Goal: Task Accomplishment & Management: Manage account settings

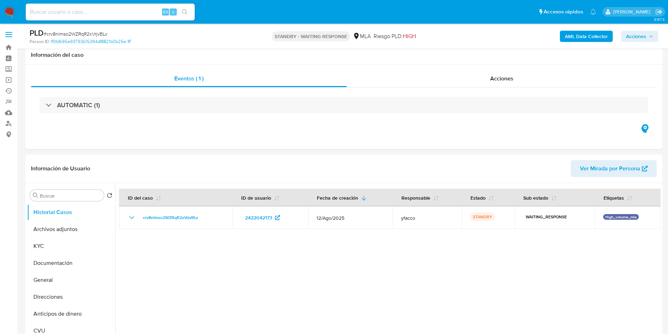
select select "10"
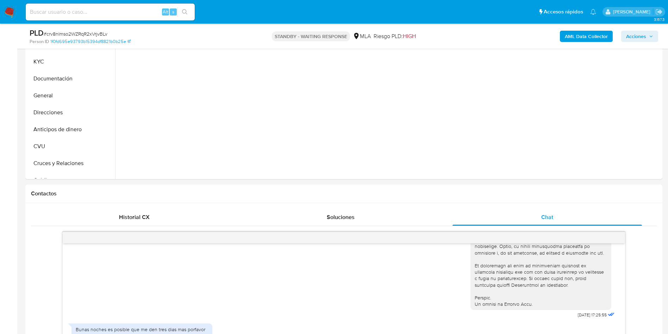
scroll to position [159, 0]
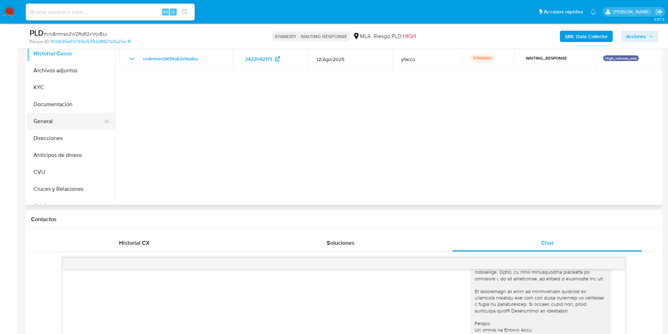
click at [47, 123] on button "General" at bounding box center [68, 121] width 82 height 17
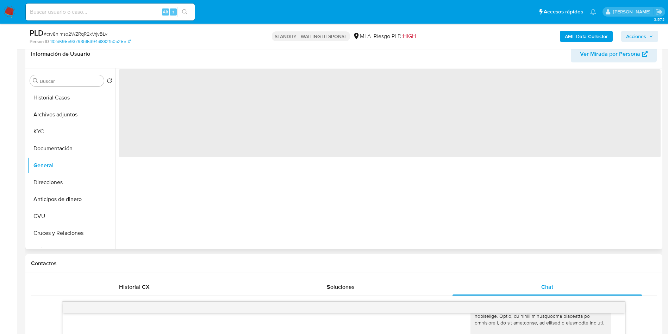
scroll to position [53, 0]
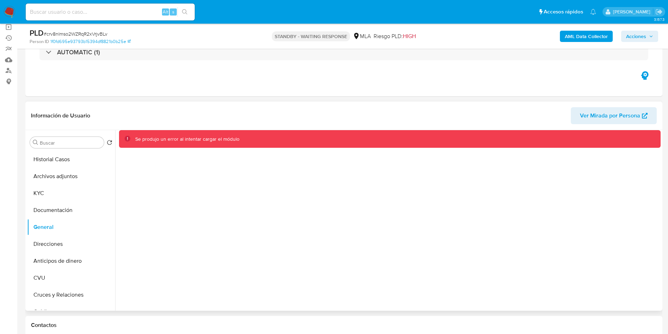
click at [378, 265] on div "Se produjo un error al intentar cargar el módulo" at bounding box center [388, 220] width 546 height 180
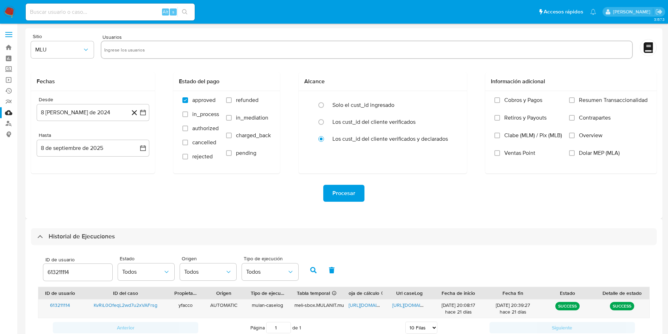
select select "10"
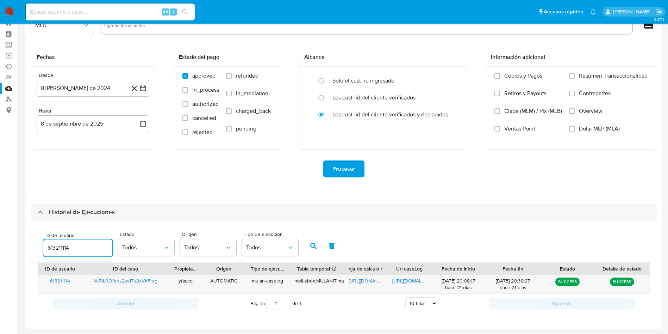
drag, startPoint x: 87, startPoint y: 246, endPoint x: 0, endPoint y: 210, distance: 94.3
click at [0, 223] on section "Bandeja Tablero Screening Búsqueda en Listas Watchlist Herramientas Operaciones…" at bounding box center [334, 155] width 668 height 358
type input "2518951525"
click at [312, 243] on icon "button" at bounding box center [313, 245] width 6 height 6
click at [358, 278] on span "https://docs.google.com/spreadsheets/d/1e3XfFnK_7PP10i7ExKVsy6HamPJJJUxBIZsloLq…" at bounding box center [373, 280] width 49 height 7
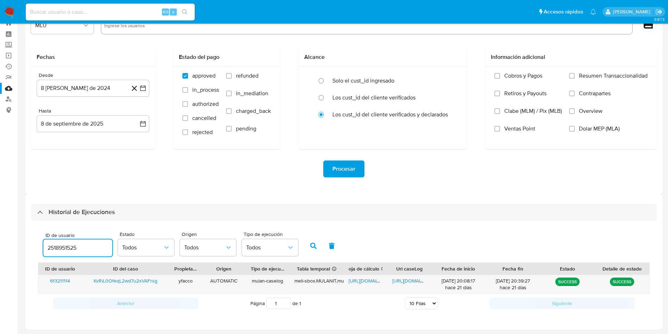
drag, startPoint x: 81, startPoint y: 249, endPoint x: 12, endPoint y: 243, distance: 69.3
click at [12, 243] on section "Bandeja Tablero Screening Búsqueda en Listas Watchlist Herramientas Operaciones…" at bounding box center [334, 155] width 668 height 358
type input "2518951525"
click at [311, 244] on icon "button" at bounding box center [313, 245] width 6 height 6
click at [370, 282] on span "https://docs.google.com/spreadsheets/d/1S1vFkUwPMLm7-UPWD6OgNTBXeaF5o2GvCTt8jst…" at bounding box center [373, 280] width 49 height 7
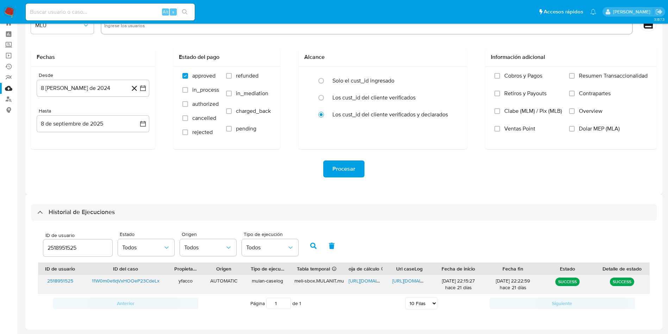
click at [409, 283] on span "https://docs.google.com/document/d/1aipksc_ZnXS9rxIZ6jhCQkDzCpzHeG_ZZ9WxSQnrsC0…" at bounding box center [416, 280] width 49 height 7
drag, startPoint x: 96, startPoint y: 246, endPoint x: 0, endPoint y: 183, distance: 114.8
click at [0, 200] on section "Bandeja Tablero Screening Búsqueda en Listas Watchlist Herramientas Operaciones…" at bounding box center [334, 155] width 668 height 358
type input "436628497"
click at [302, 243] on div "ID de usuario 436628497 Estado Todos Origen Todos Tipo de ejecución Todos" at bounding box center [344, 245] width 612 height 35
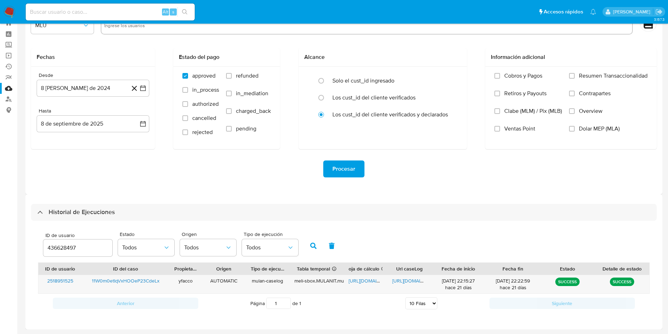
click at [308, 245] on button "button" at bounding box center [313, 245] width 18 height 17
click at [360, 279] on span "https://docs.google.com/spreadsheets/d/1bverei9w0isENtGx0_CpCc-vUxfF743G1yWAhUA…" at bounding box center [373, 280] width 49 height 7
click at [401, 279] on span "https://docs.google.com/document/d/1yAj5U9EDLZMZtOFV6TQcRtUDS3cuSG9gV_jnWDEwmzY…" at bounding box center [416, 280] width 49 height 7
drag, startPoint x: 90, startPoint y: 247, endPoint x: 12, endPoint y: 231, distance: 79.5
click at [14, 231] on section "Bandeja Tablero Screening Búsqueda en Listas Watchlist Herramientas Operaciones…" at bounding box center [334, 155] width 668 height 358
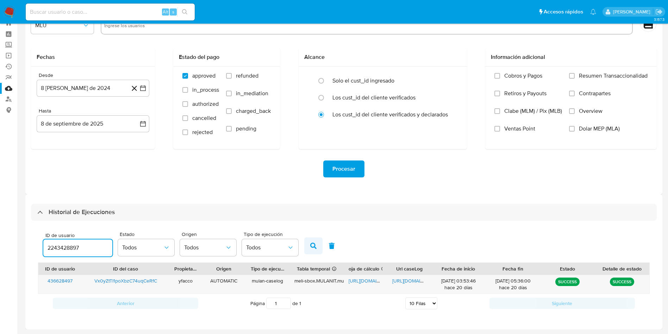
type input "2243428897"
click at [312, 247] on icon "button" at bounding box center [313, 245] width 6 height 6
click at [352, 280] on span "https://docs.google.com/spreadsheets/d/1tfDDP0D-VaRvC-CERpeGucc14aAYiVdfmjoXacn…" at bounding box center [373, 280] width 49 height 7
click at [408, 279] on span "https://docs.google.com/document/d/1jOrcZ-lOmQw3fUwoVNE54pQySwLTUbBN1MnDbJNHwu4…" at bounding box center [416, 280] width 49 height 7
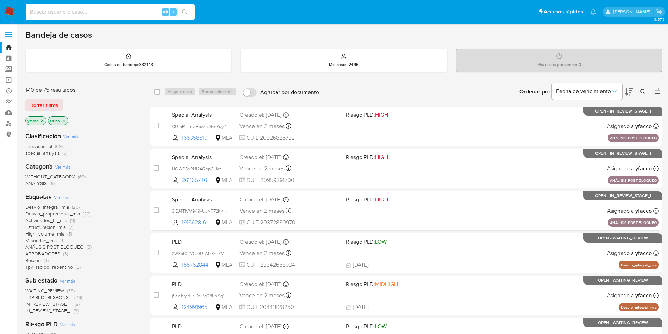
click at [100, 13] on input at bounding box center [110, 11] width 169 height 9
paste input "11W0m0etIqVxHOOeP23CdeLx"
type input "11W0m0etIqVxHOOeP23CdeLx"
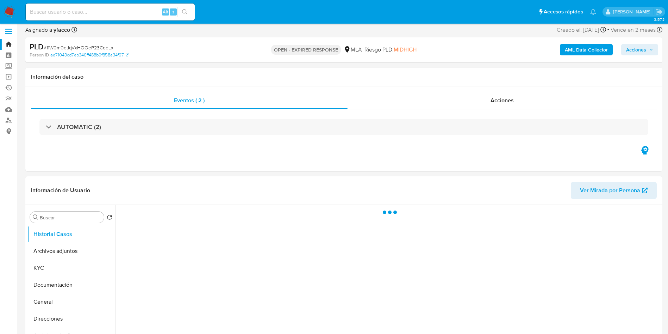
scroll to position [106, 0]
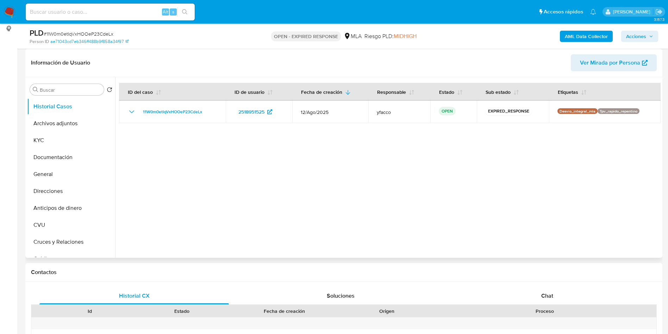
select select "10"
click at [54, 167] on button "General" at bounding box center [68, 174] width 82 height 17
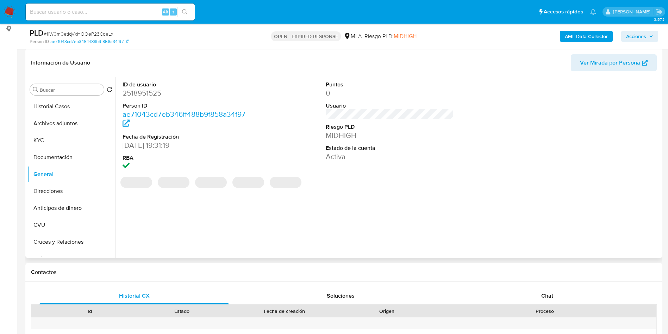
click at [137, 92] on dd "2518951525" at bounding box center [187, 93] width 129 height 10
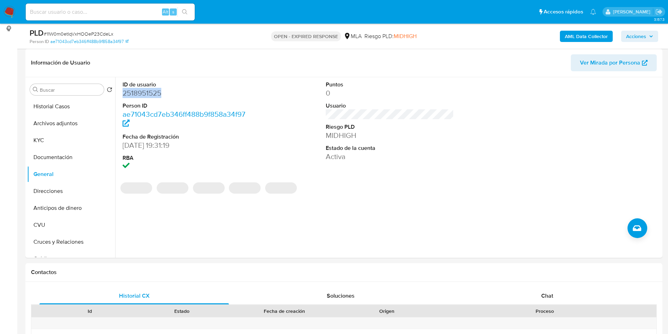
copy dd "2518951525"
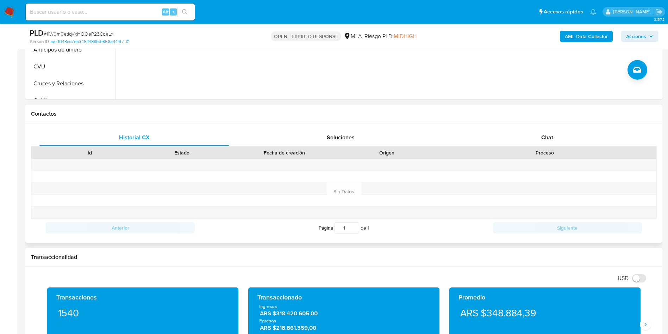
scroll to position [264, 0]
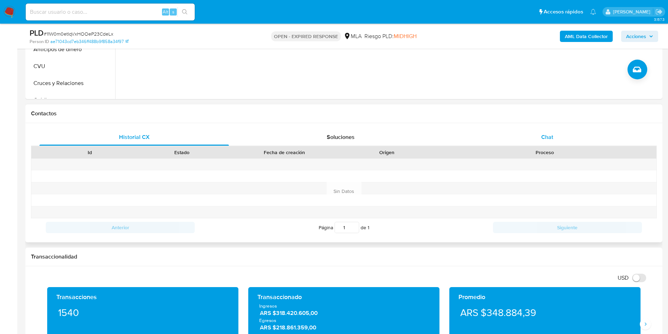
click at [535, 144] on div "Chat" at bounding box center [548, 137] width 190 height 17
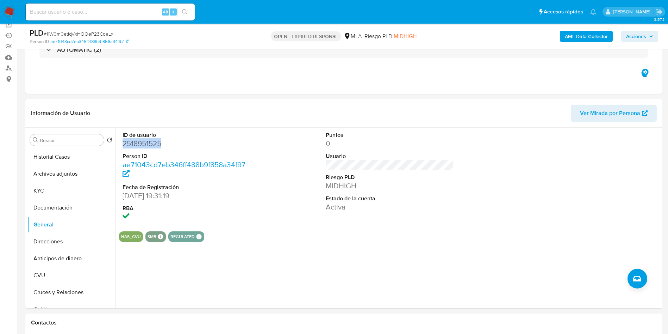
scroll to position [53, 0]
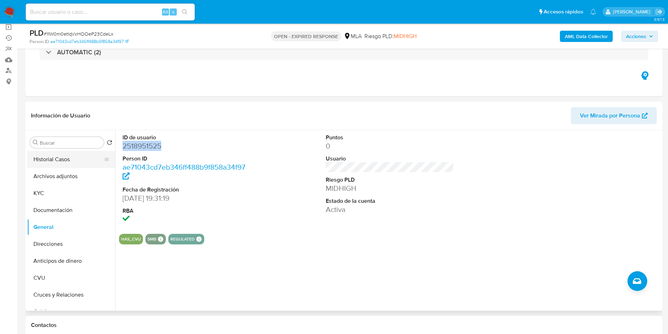
click at [45, 157] on button "Historial Casos" at bounding box center [68, 159] width 82 height 17
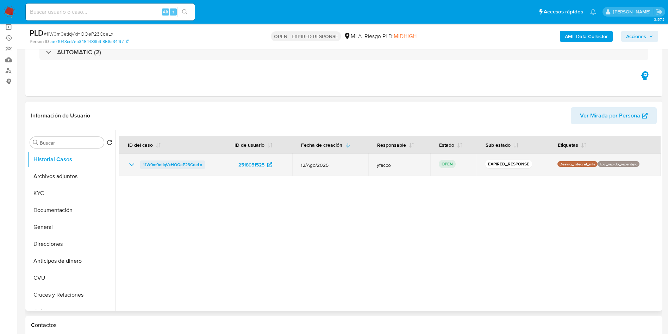
drag, startPoint x: 138, startPoint y: 166, endPoint x: 205, endPoint y: 163, distance: 67.0
click at [205, 163] on div "11W0m0etIqVxHOOeP23CdeLx" at bounding box center [173, 164] width 90 height 8
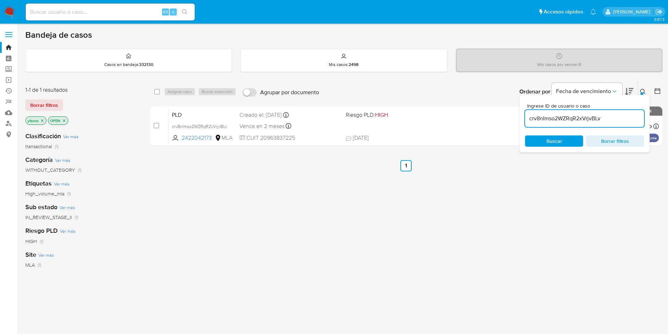
click at [621, 118] on input "crv8nImso2WZRqR2xVrjvBLv" at bounding box center [584, 118] width 119 height 9
click at [620, 120] on input "crv8nImso2WZRqR2xVrjvBLv" at bounding box center [584, 118] width 119 height 9
paste input "11W0m0etIqVxHOOeP23CdeLx"
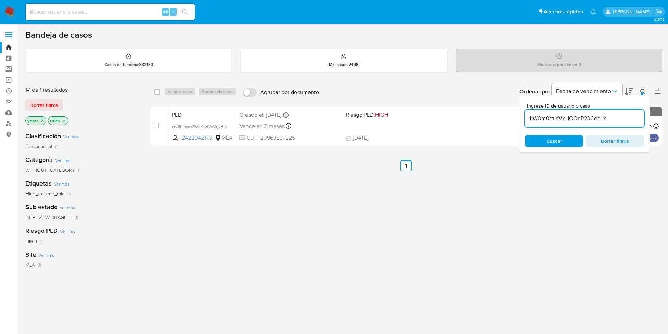
type input "11W0m0etIqVxHOOeP23CdeLx"
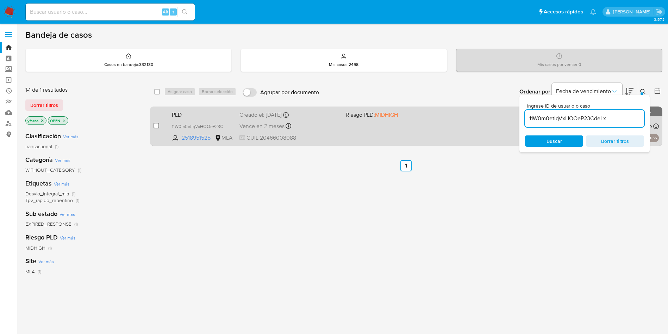
click at [156, 125] on input "checkbox" at bounding box center [157, 126] width 6 height 6
checkbox input "true"
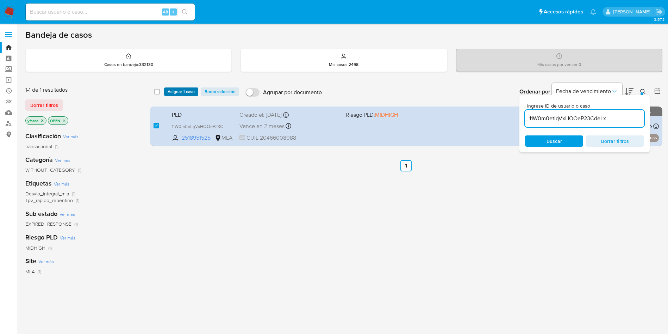
click at [173, 89] on span "Asignar 1 caso" at bounding box center [181, 91] width 27 height 7
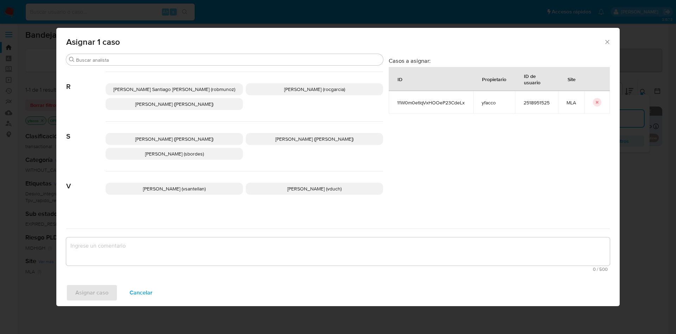
scroll to position [609, 0]
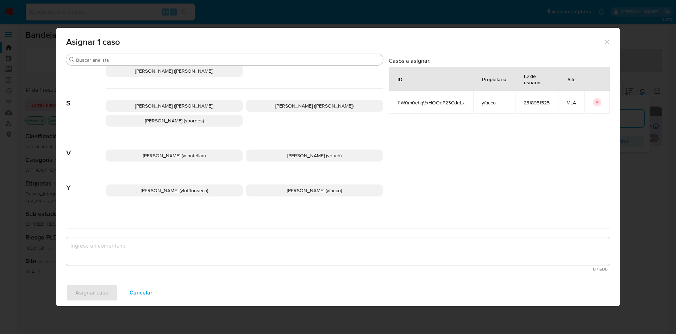
click at [270, 187] on p "Yesica Paola Facco (yfacco)" at bounding box center [314, 190] width 137 height 12
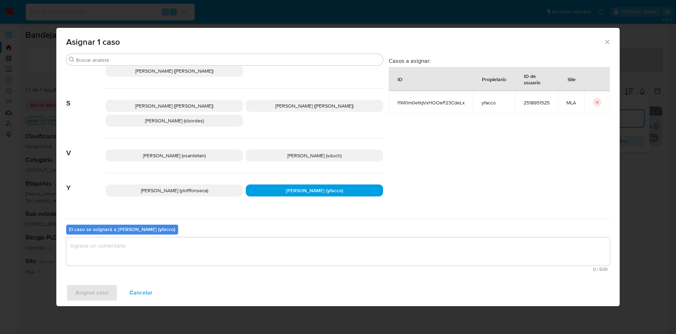
click at [168, 254] on textarea "assign-modal" at bounding box center [338, 251] width 544 height 28
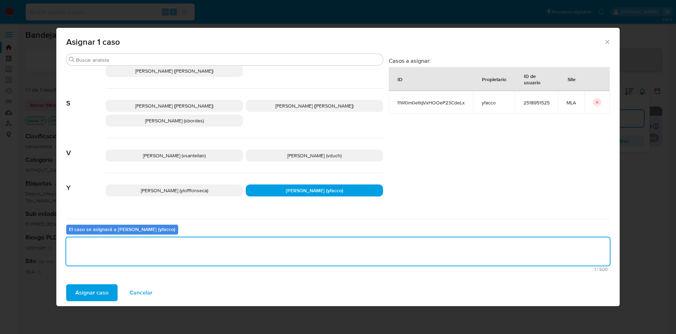
click at [93, 291] on span "Asignar caso" at bounding box center [91, 292] width 33 height 15
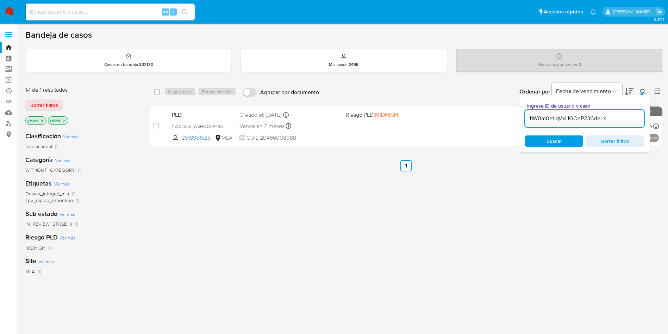
click at [616, 120] on input "11W0m0etIqVxHOOeP23CdeLx" at bounding box center [584, 118] width 119 height 9
paste input "Vx0yZtTI1poXbzC74uqCeRfC"
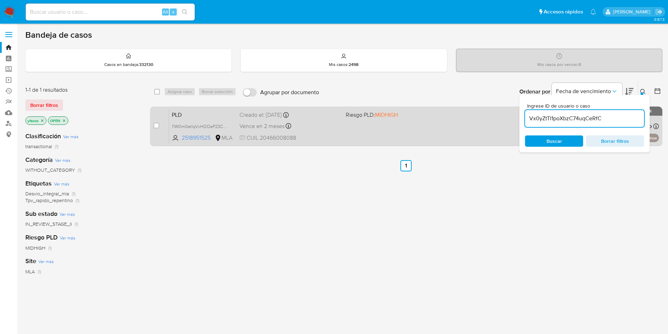
type input "Vx0yZtTI1poXbzC74uqCeRfC"
click at [158, 125] on input "checkbox" at bounding box center [157, 126] width 6 height 6
checkbox input "true"
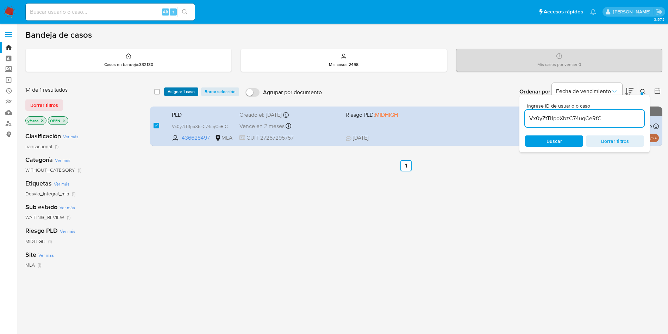
click at [172, 93] on span "Asignar 1 caso" at bounding box center [181, 91] width 27 height 7
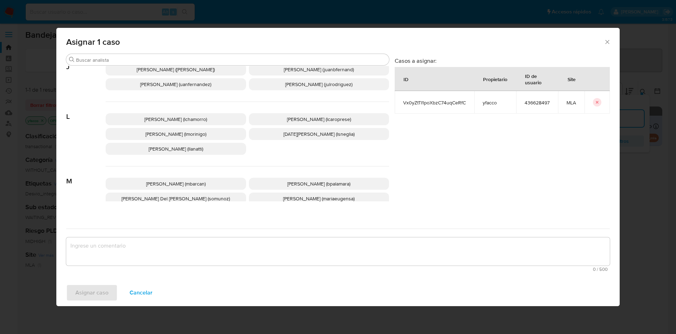
scroll to position [609, 0]
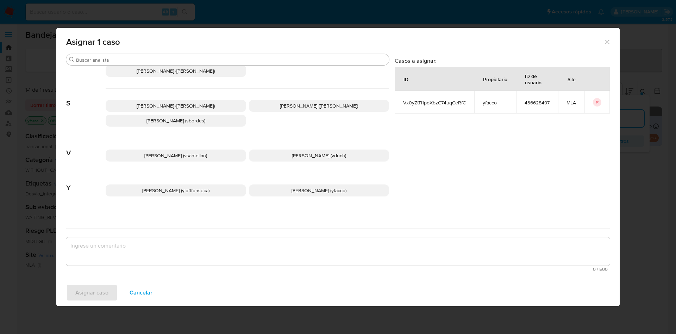
click at [275, 187] on p "Yesica Paola Facco (yfacco)" at bounding box center [319, 190] width 141 height 12
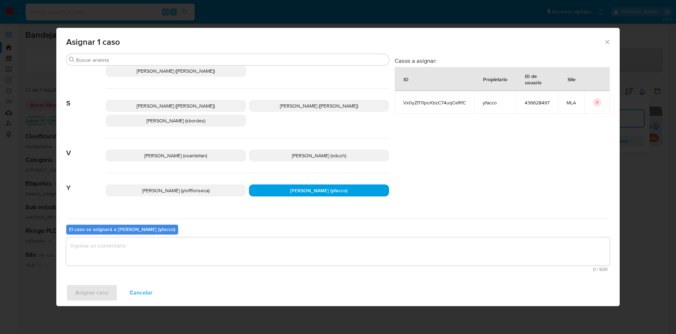
click at [181, 263] on textarea "assign-modal" at bounding box center [338, 251] width 544 height 28
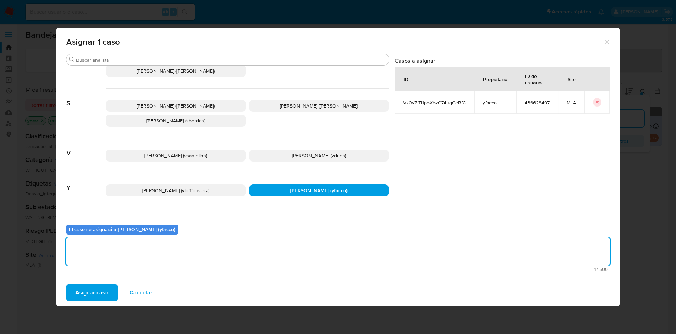
click at [72, 292] on button "Asignar caso" at bounding box center [91, 292] width 51 height 17
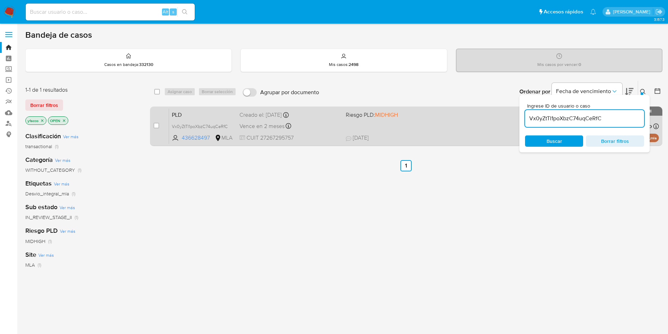
drag, startPoint x: 156, startPoint y: 124, endPoint x: 168, endPoint y: 112, distance: 16.4
click at [156, 124] on input "checkbox" at bounding box center [157, 126] width 6 height 6
checkbox input "true"
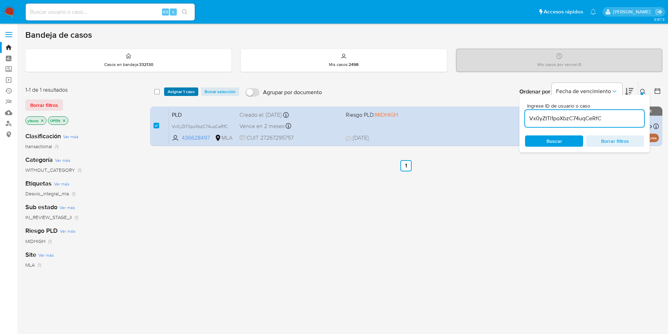
click at [185, 94] on span "Asignar 1 caso" at bounding box center [181, 91] width 27 height 7
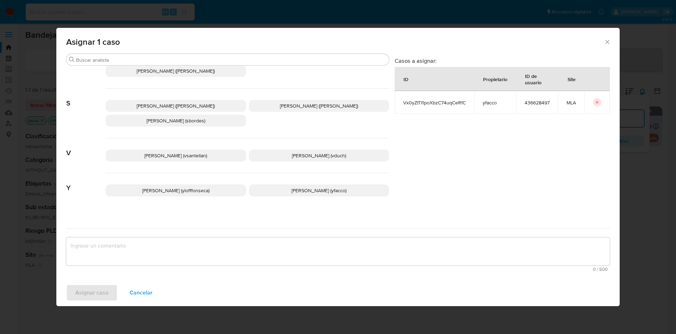
click at [292, 187] on span "Yesica Paola Facco (yfacco)" at bounding box center [319, 190] width 55 height 7
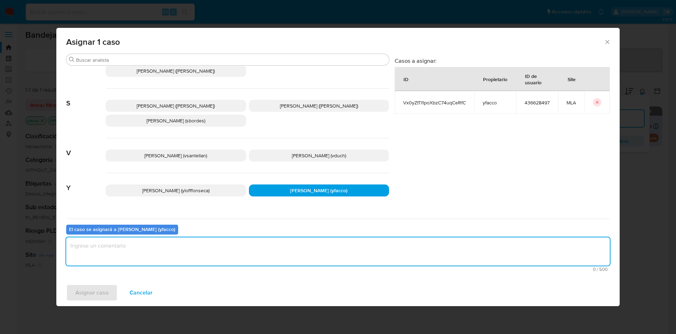
drag, startPoint x: 203, startPoint y: 247, endPoint x: 157, endPoint y: 252, distance: 46.1
click at [203, 248] on textarea "assign-modal" at bounding box center [338, 251] width 544 height 28
click at [97, 290] on span "Asignar caso" at bounding box center [91, 292] width 33 height 15
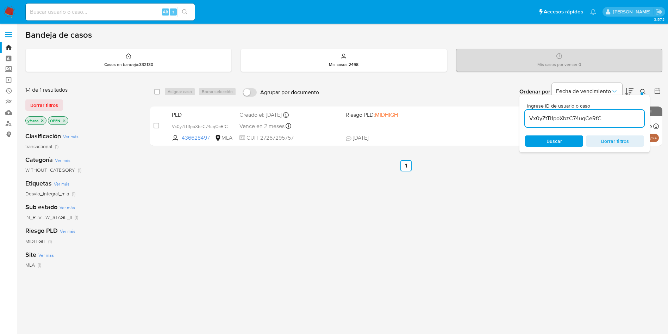
click at [616, 120] on input "Vx0yZtTI1poXbzC74uqCeRfC" at bounding box center [584, 118] width 119 height 9
paste input "DYfoljFoyqIGxt0sUVq2POp4"
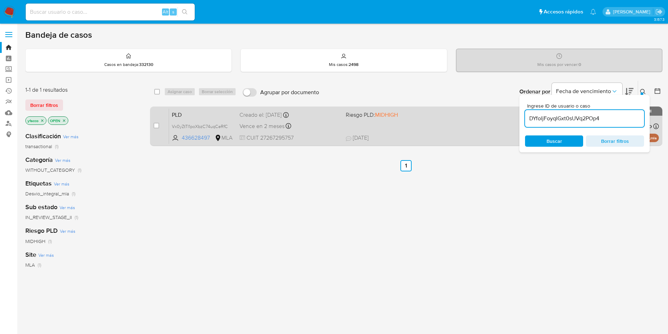
type input "DYfoljFoyqIGxt0sUVq2POp4"
click at [157, 127] on input "checkbox" at bounding box center [157, 126] width 6 height 6
checkbox input "true"
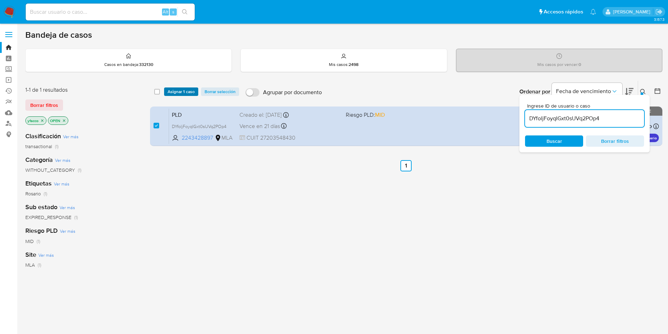
click at [173, 93] on span "Asignar 1 caso" at bounding box center [181, 91] width 27 height 7
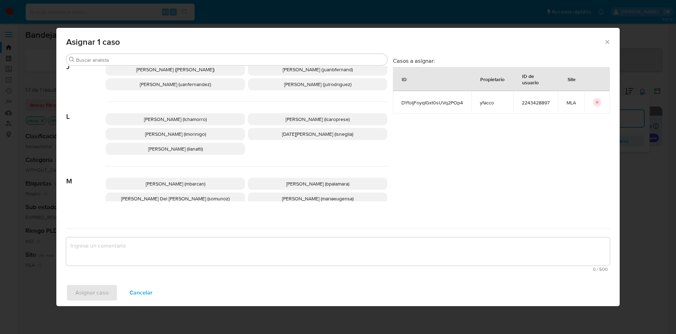
scroll to position [609, 0]
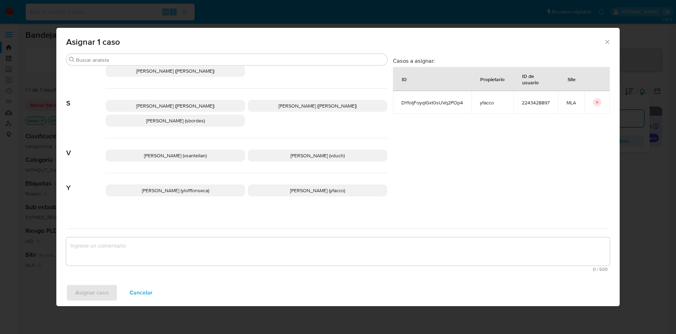
click at [280, 184] on p "Yesica Paola Facco (yfacco)" at bounding box center [317, 190] width 139 height 12
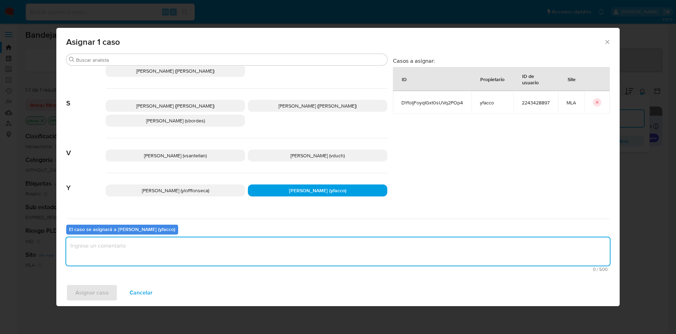
click at [211, 246] on textarea "assign-modal" at bounding box center [338, 251] width 544 height 28
click at [98, 292] on span "Asignar caso" at bounding box center [91, 292] width 33 height 15
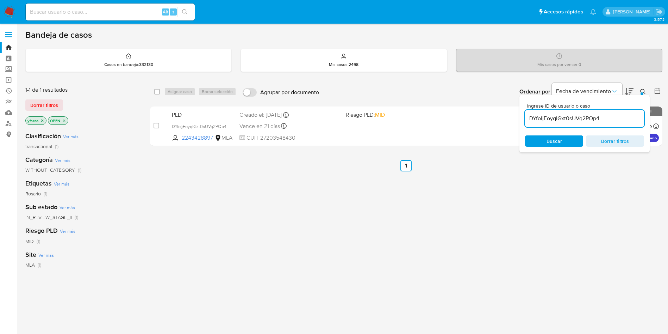
click at [613, 123] on input "DYfoljFoyqIGxt0sUVq2POp4" at bounding box center [584, 118] width 119 height 9
click at [611, 120] on input "DYfoljFoyqIGxt0sUVq2POp4" at bounding box center [584, 118] width 119 height 9
paste input "tUSFKYnBjaxoVLTfA0onnw6m"
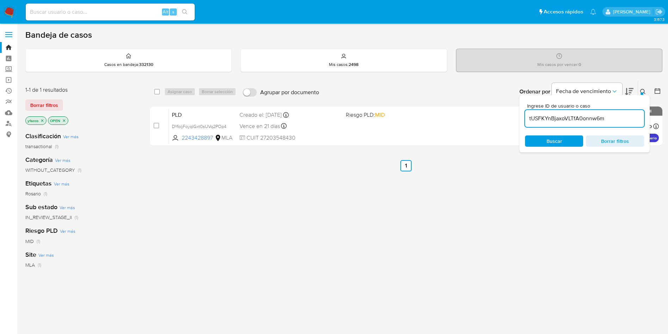
type input "tUSFKYnBjaxoVLTfA0onnw6m"
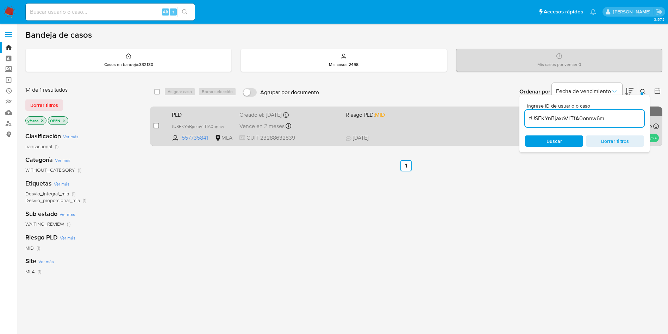
click at [154, 127] on input "checkbox" at bounding box center [157, 126] width 6 height 6
checkbox input "true"
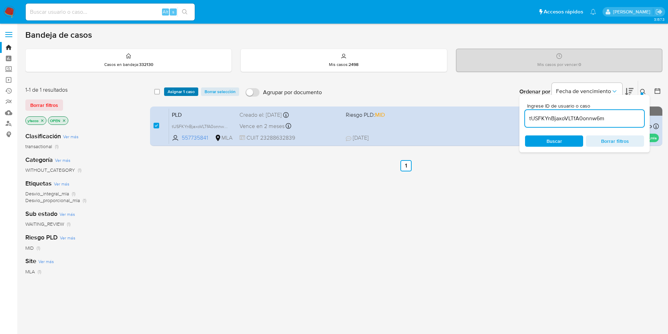
click at [170, 90] on span "Asignar 1 caso" at bounding box center [181, 91] width 27 height 7
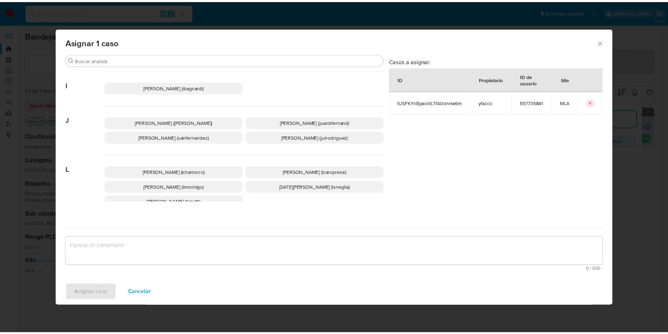
scroll to position [609, 0]
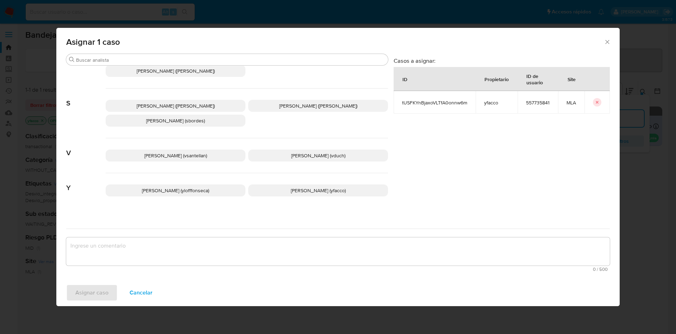
click at [294, 187] on span "Yesica Paola Facco (yfacco)" at bounding box center [318, 190] width 55 height 7
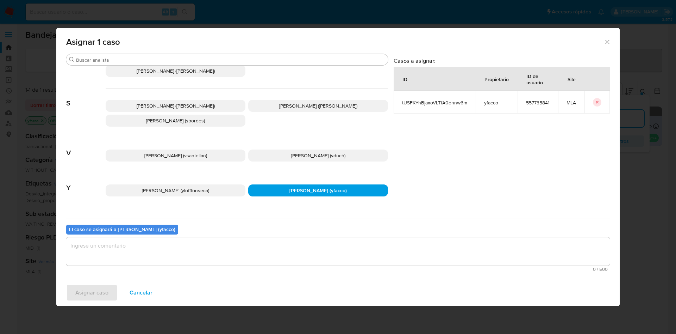
drag, startPoint x: 234, startPoint y: 263, endPoint x: 227, endPoint y: 260, distance: 8.2
click at [233, 264] on textarea "assign-modal" at bounding box center [338, 251] width 544 height 28
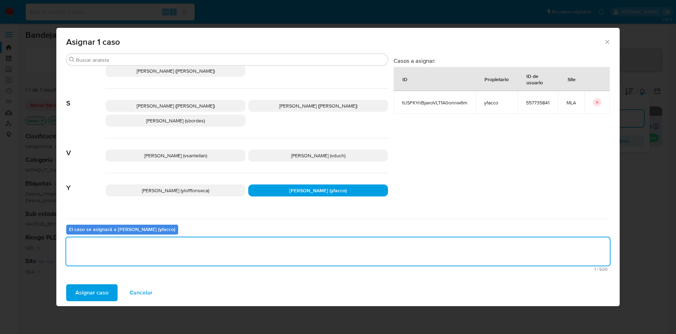
click at [95, 288] on span "Asignar caso" at bounding box center [91, 292] width 33 height 15
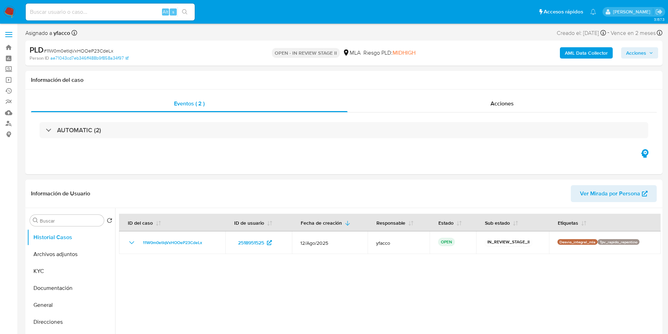
select select "10"
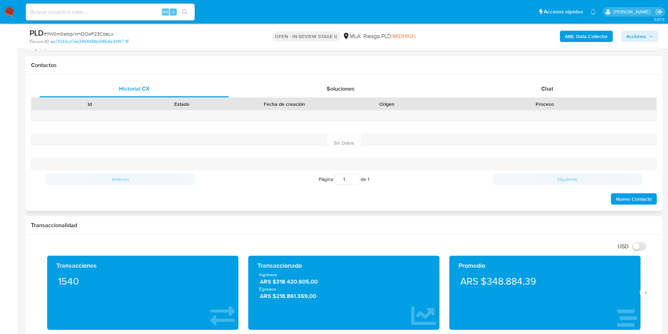
scroll to position [317, 0]
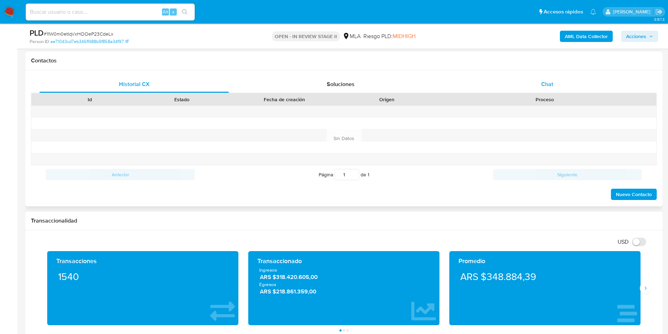
click at [550, 83] on span "Chat" at bounding box center [547, 84] width 12 height 8
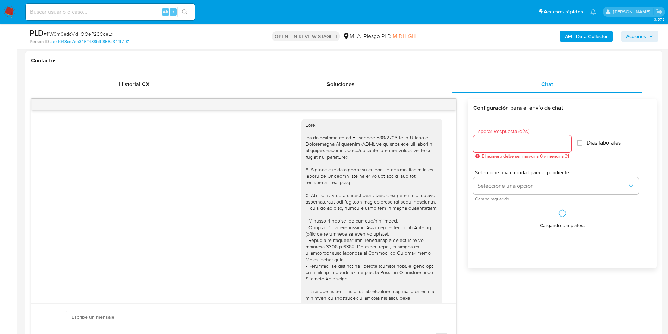
scroll to position [361, 0]
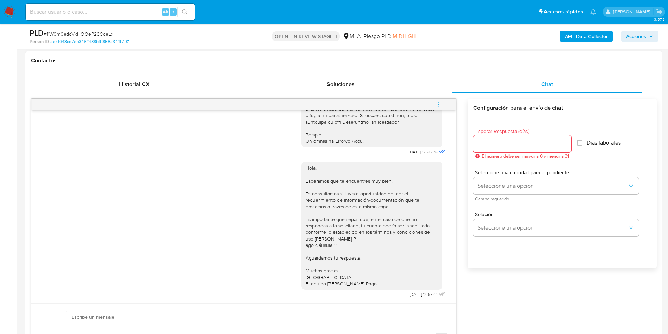
click at [440, 103] on icon "menu-action" at bounding box center [439, 104] width 6 height 6
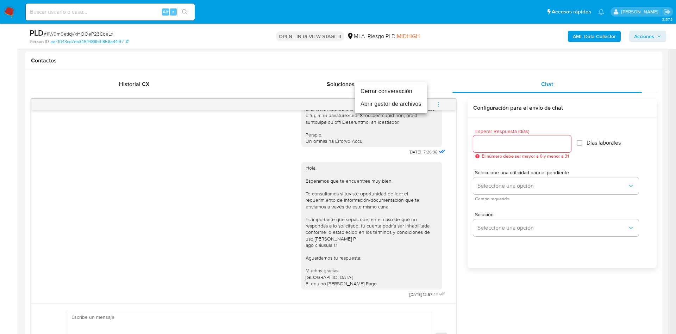
click at [386, 93] on li "Cerrar conversación" at bounding box center [391, 91] width 72 height 13
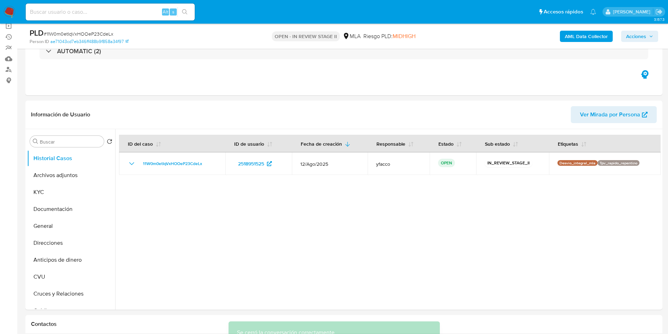
scroll to position [53, 0]
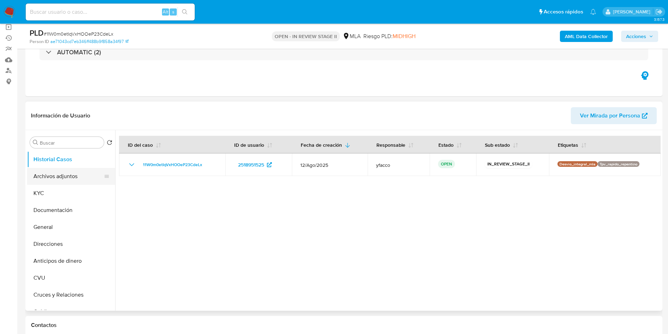
click at [52, 175] on button "Archivos adjuntos" at bounding box center [68, 176] width 82 height 17
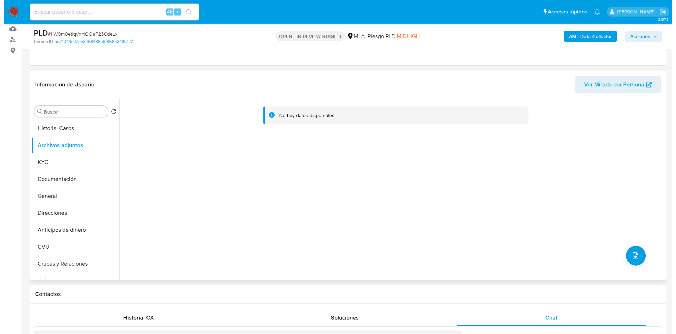
scroll to position [106, 0]
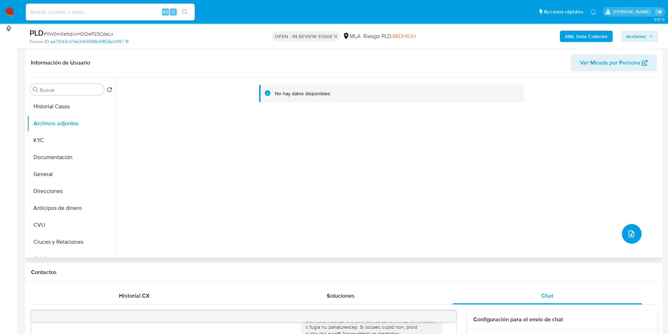
click at [623, 233] on button "upload-file" at bounding box center [632, 234] width 20 height 20
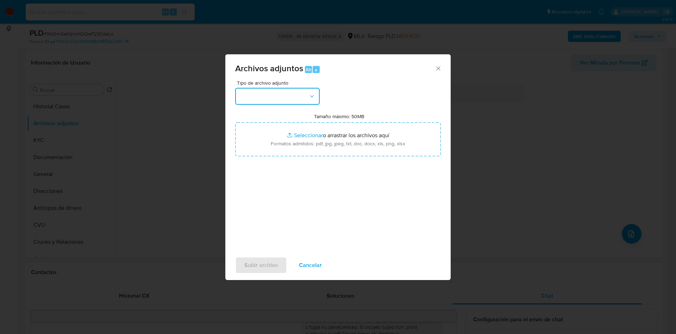
click at [300, 98] on button "button" at bounding box center [277, 96] width 85 height 17
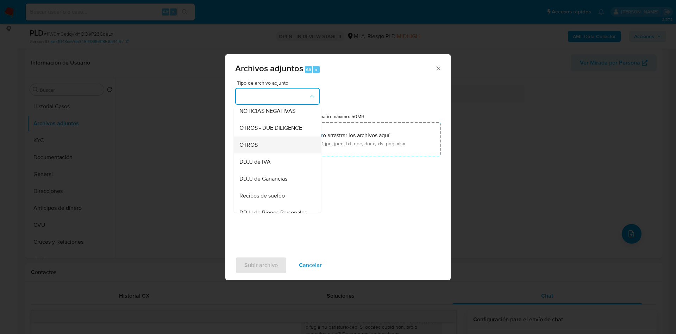
click at [250, 148] on span "OTROS" at bounding box center [249, 144] width 18 height 7
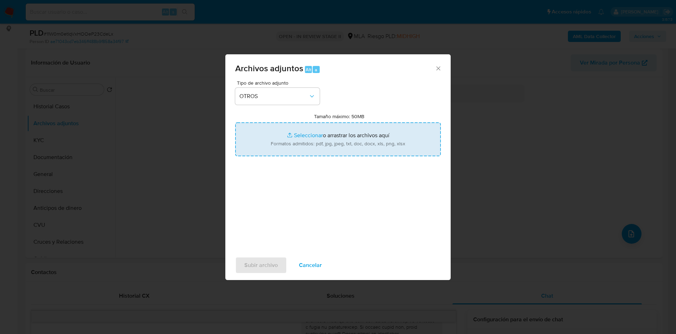
click at [308, 135] on input "Tamaño máximo: 50MB Seleccionar archivos" at bounding box center [338, 139] width 206 height 34
type input "C:\fakepath\Caselog 11W0m0etIqVxHOOeP23CdeLx_2025_08_18_21_22_07.docx"
click at [296, 130] on input "Tamaño máximo: 50MB Seleccionar archivos" at bounding box center [338, 139] width 206 height 34
type input "C:\fakepath\Movimientos 2518951525.xlsx"
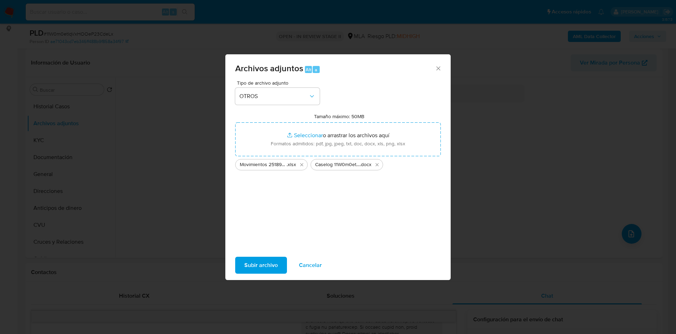
click at [273, 260] on span "Subir archivo" at bounding box center [260, 264] width 33 height 15
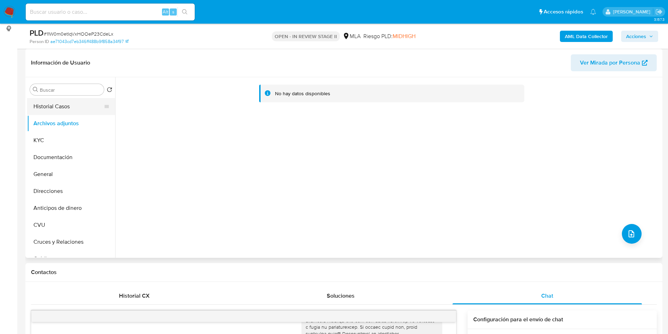
click at [68, 111] on button "Historial Casos" at bounding box center [68, 106] width 82 height 17
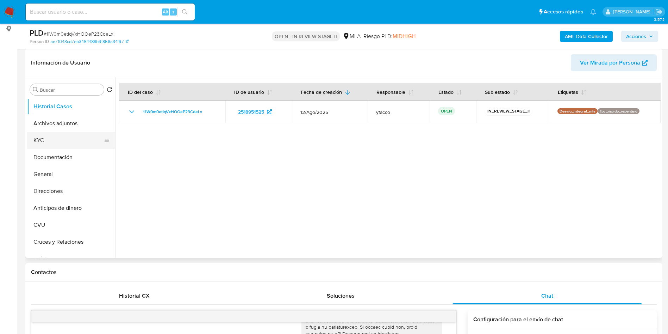
click at [56, 144] on button "KYC" at bounding box center [68, 140] width 82 height 17
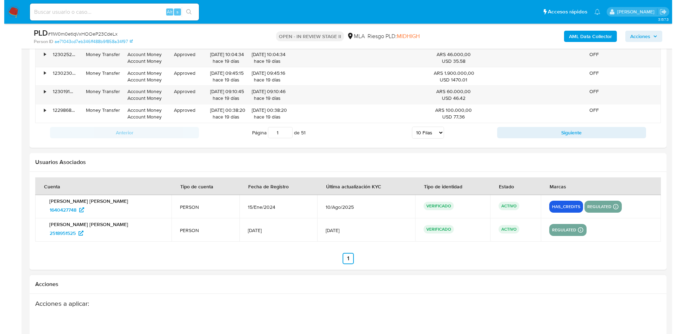
scroll to position [1262, 0]
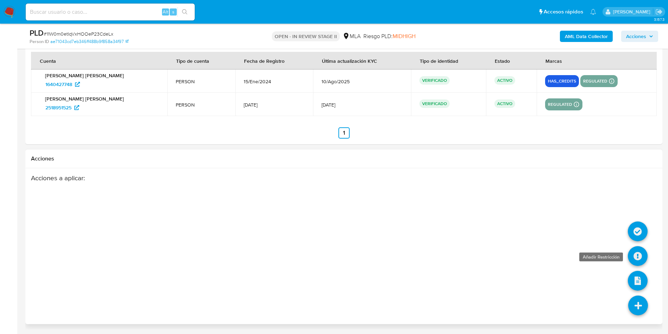
click at [638, 253] on icon at bounding box center [638, 256] width 20 height 20
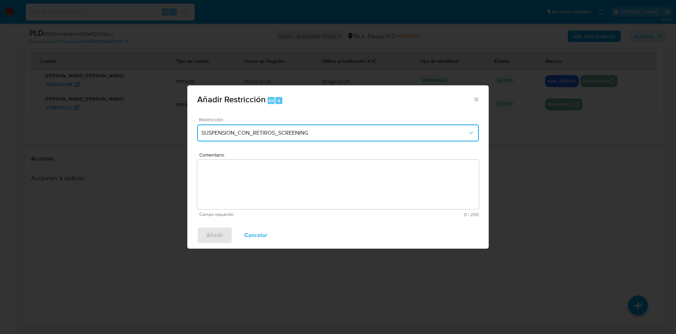
click at [256, 135] on span "SUSPENSION_CON_RETIROS_SCREENING" at bounding box center [334, 132] width 266 height 7
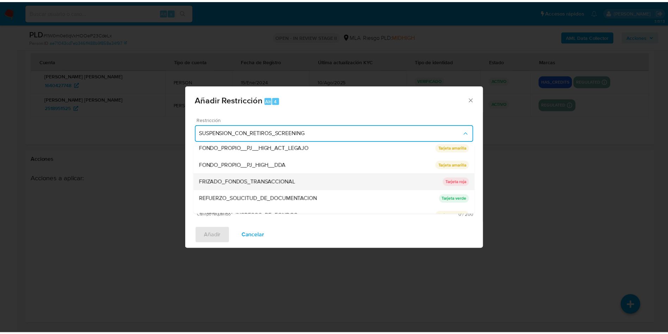
scroll to position [149, 0]
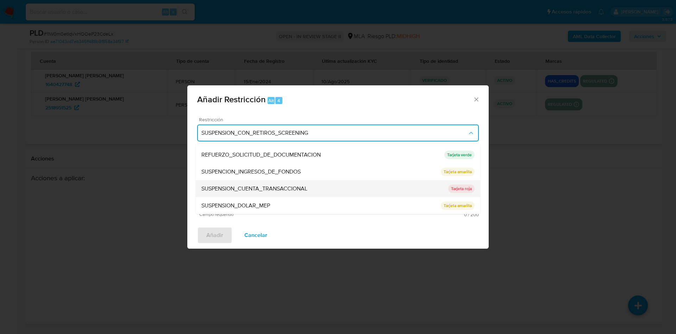
click at [280, 188] on span "SUSPENSION_CUENTA_TRANSACCIONAL" at bounding box center [254, 188] width 106 height 7
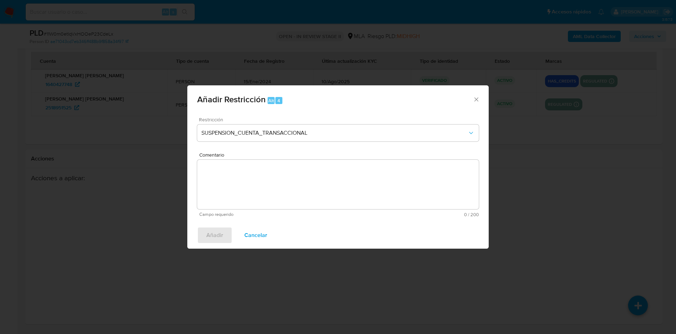
click at [280, 188] on textarea "Comentario" at bounding box center [338, 184] width 282 height 49
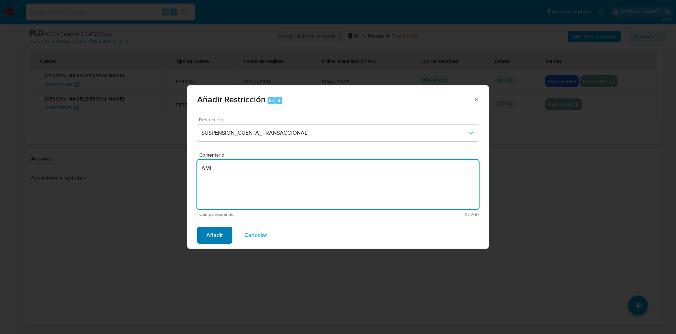
type textarea "AML"
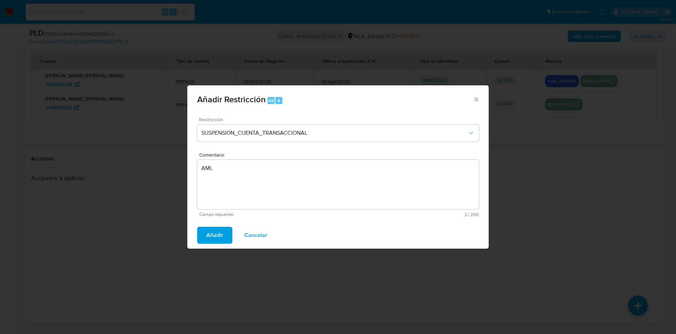
click at [211, 237] on span "Añadir" at bounding box center [214, 234] width 17 height 15
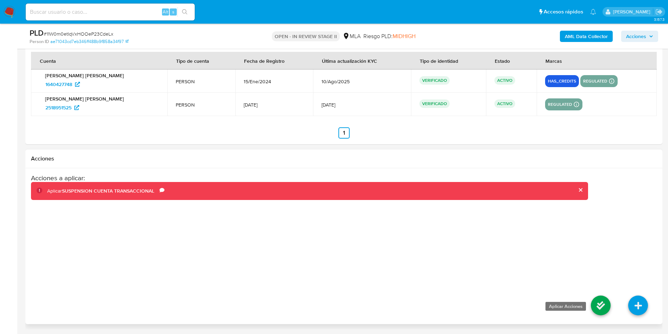
click at [603, 309] on icon at bounding box center [601, 305] width 20 height 20
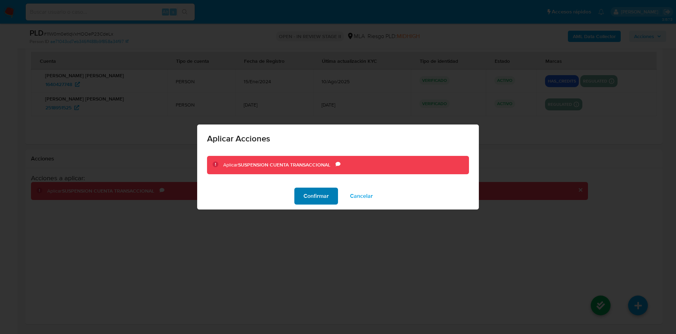
click at [319, 192] on span "Confirmar" at bounding box center [316, 195] width 25 height 15
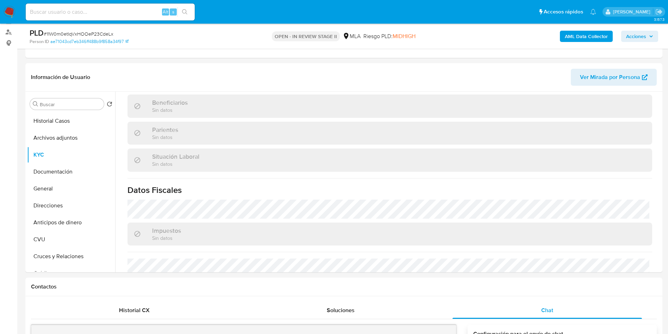
scroll to position [47, 0]
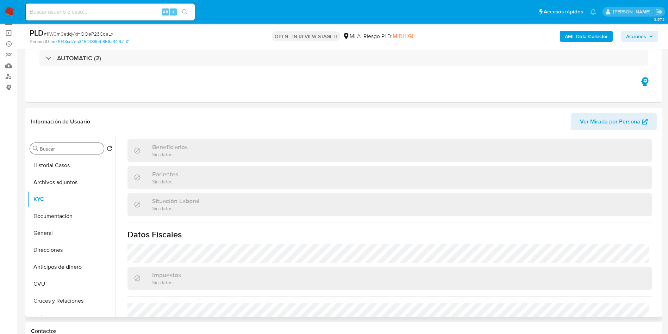
click at [43, 151] on input "Buscar" at bounding box center [70, 148] width 61 height 6
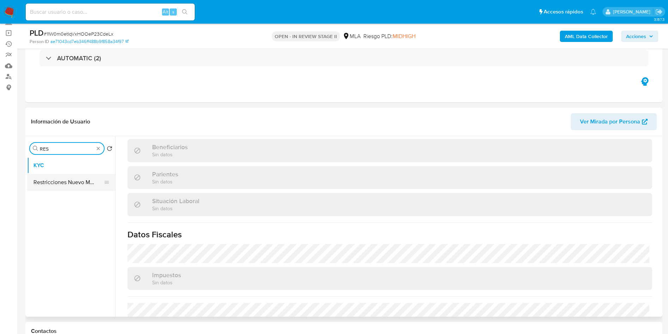
type input "RES"
click at [64, 186] on button "Restricciones Nuevo Mundo" at bounding box center [68, 182] width 82 height 17
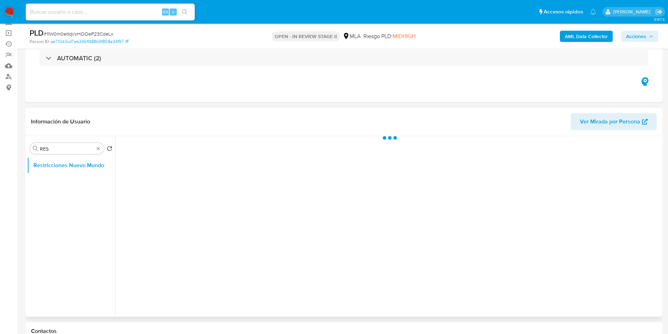
scroll to position [100, 0]
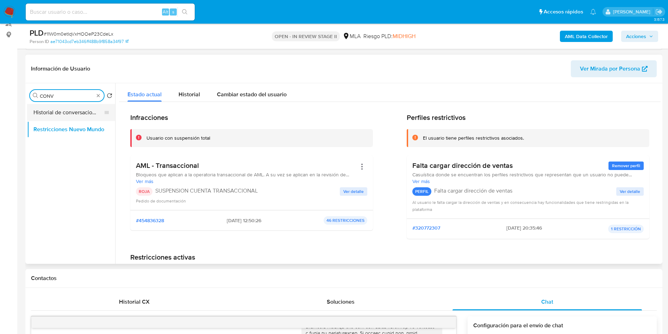
type input "CONV"
click at [77, 113] on button "Historial de conversaciones" at bounding box center [68, 112] width 82 height 17
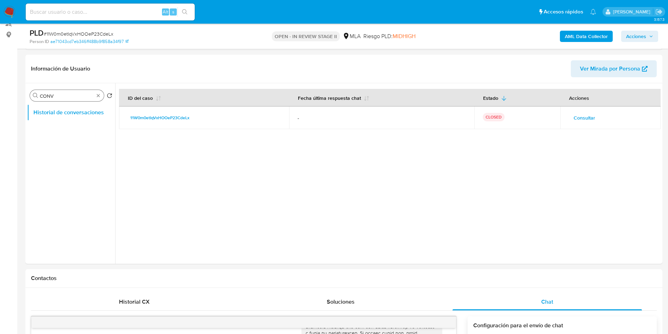
click at [639, 33] on span "Acciones" at bounding box center [636, 36] width 20 height 11
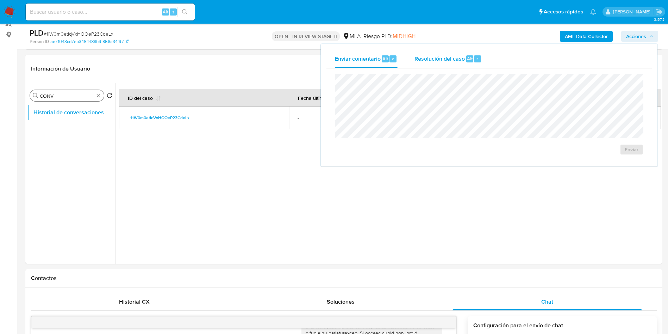
click at [453, 60] on span "Resolución del caso" at bounding box center [440, 58] width 50 height 8
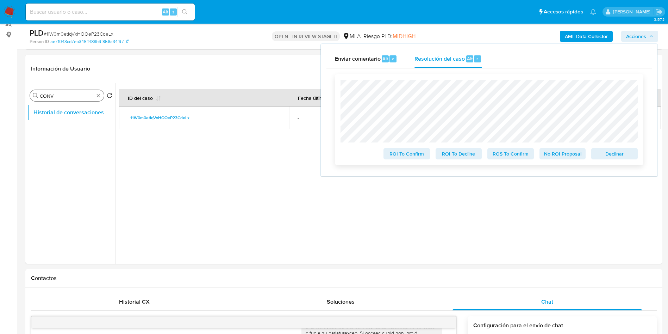
click at [504, 153] on span "ROS To Confirm" at bounding box center [510, 154] width 37 height 10
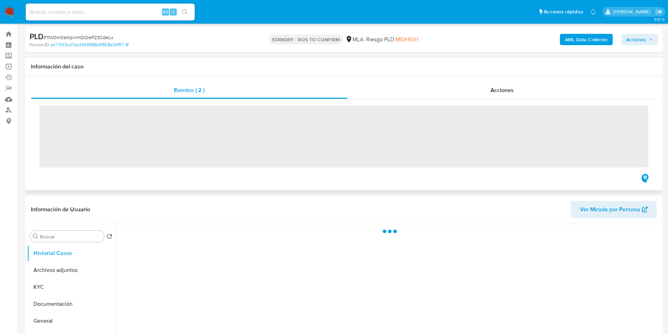
scroll to position [53, 0]
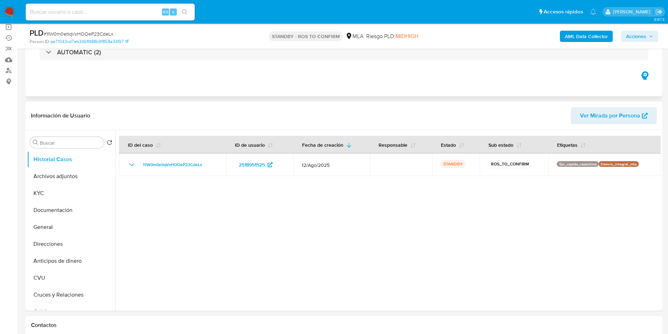
click at [131, 15] on input at bounding box center [110, 11] width 169 height 9
select select "10"
paste input "crv8nImso2WZRqR2xVrjvBLv"
type input "crv8nImso2WZRqR2xVrjvBLv"
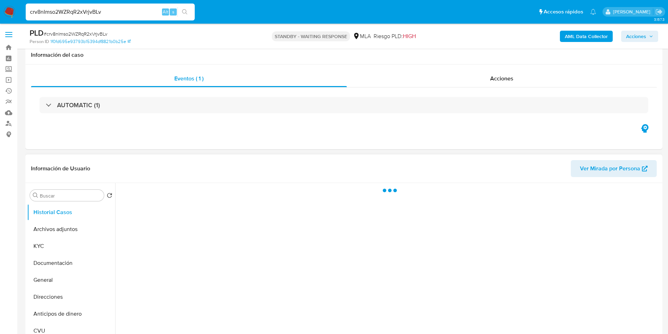
scroll to position [53, 0]
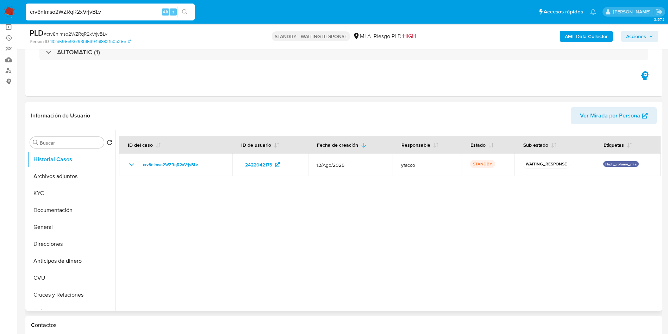
select select "10"
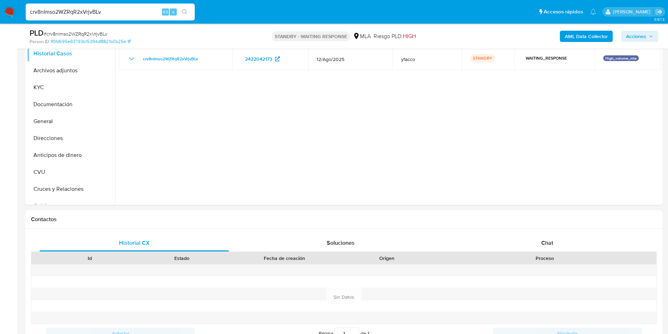
click at [117, 11] on input "crv8nImso2WZRqR2xVrjvBLv" at bounding box center [110, 11] width 169 height 9
paste input "Vx0yZtTI1poXbzC74uqCeRfC"
type input "Vx0yZtTI1poXbzC74uqCeRfC"
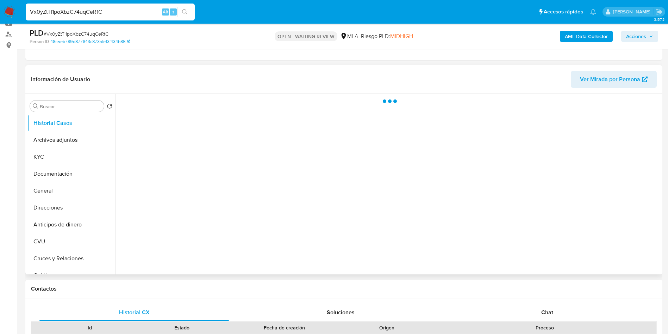
scroll to position [106, 0]
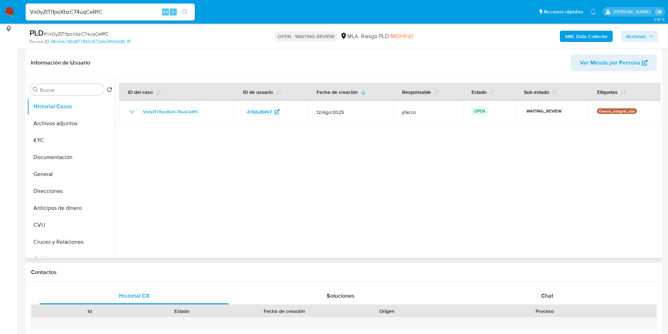
select select "10"
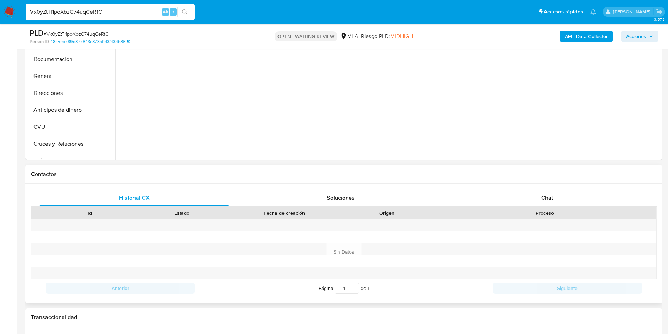
scroll to position [211, 0]
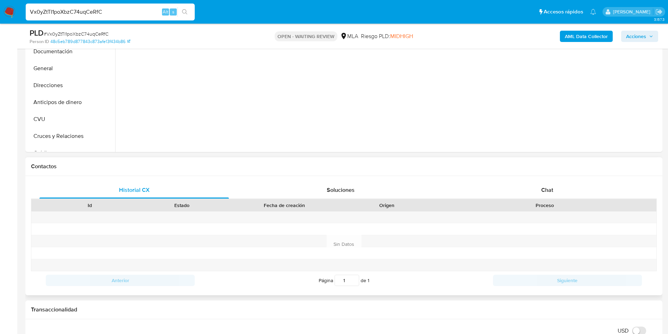
click at [543, 199] on div "Proceso" at bounding box center [544, 205] width 223 height 12
click at [549, 187] on span "Chat" at bounding box center [547, 190] width 12 height 8
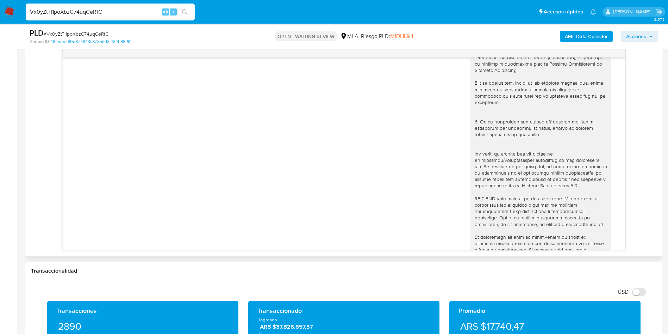
scroll to position [252, 0]
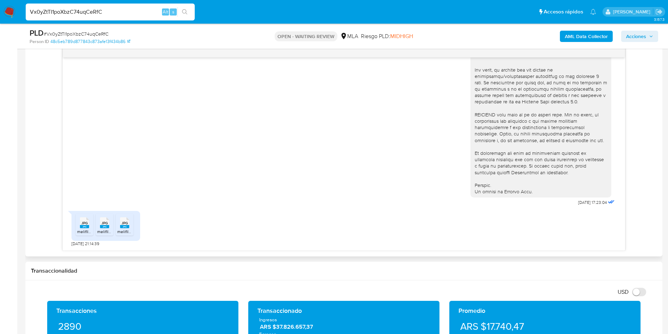
click at [79, 230] on span "melifile7675494433604115859.jpg" at bounding box center [109, 231] width 65 height 6
click at [103, 227] on rect at bounding box center [104, 226] width 9 height 3
click at [126, 228] on rect at bounding box center [124, 226] width 9 height 3
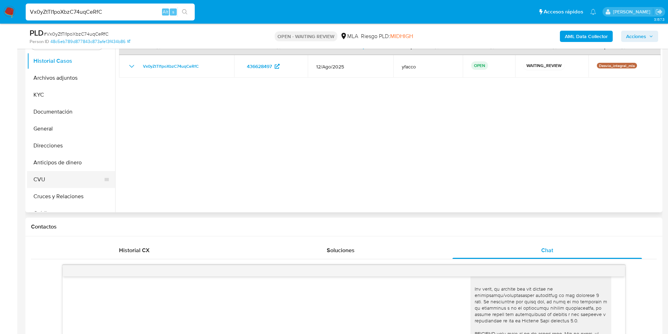
scroll to position [0, 0]
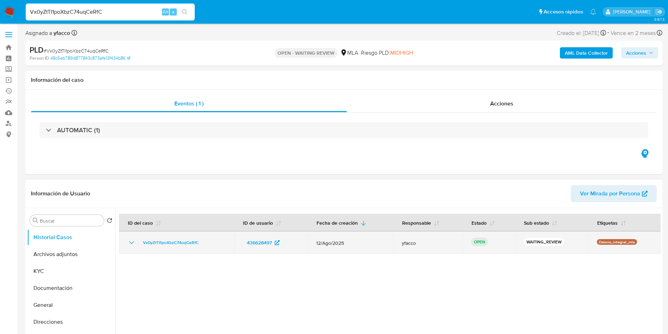
drag, startPoint x: 139, startPoint y: 243, endPoint x: 211, endPoint y: 243, distance: 71.5
click at [210, 243] on div "Vx0yZtTI1poXbzC74uqCeRfC" at bounding box center [177, 242] width 98 height 8
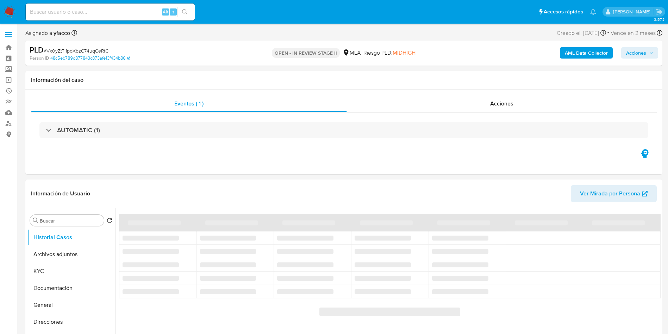
select select "10"
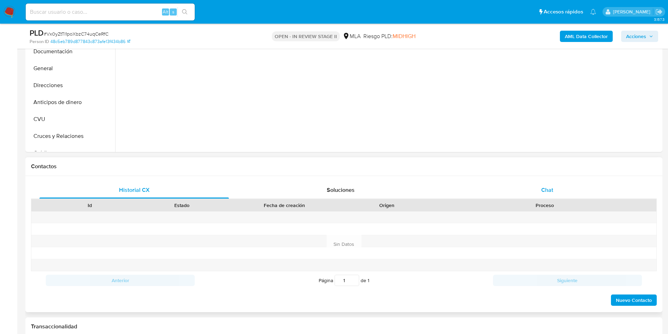
click at [537, 195] on div "Chat" at bounding box center [548, 189] width 190 height 17
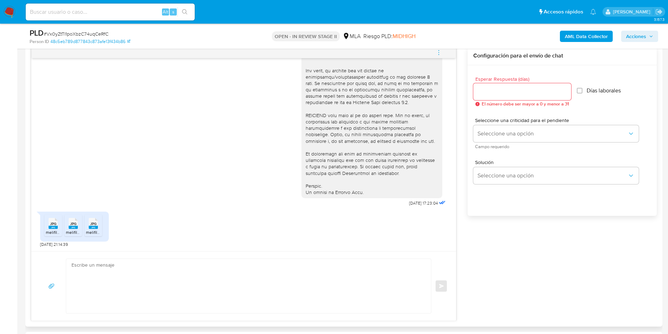
scroll to position [370, 0]
click at [130, 291] on textarea at bounding box center [247, 285] width 351 height 54
paste textarea "Hola Muchas gracias por la respuesta. Nos pondremos en contacto nuevamente en c…"
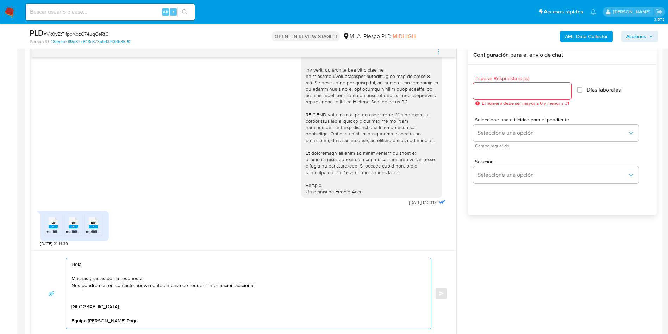
scroll to position [0, 0]
type textarea "Hola Muchas gracias por la respuesta. Nos pondremos en contacto nuevamente en c…"
click at [526, 97] on div at bounding box center [522, 90] width 98 height 17
click at [525, 92] on input "Esperar Respuesta (días)" at bounding box center [522, 90] width 98 height 9
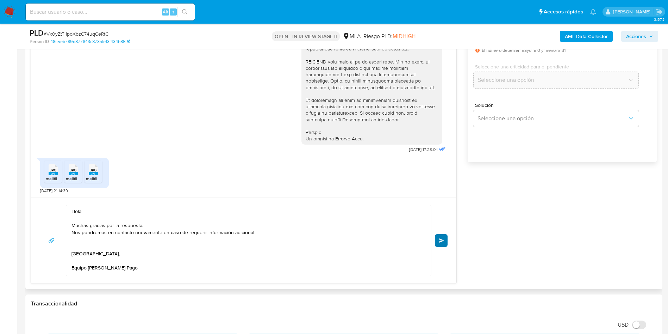
type input "0"
click at [443, 242] on span "Enviar" at bounding box center [441, 240] width 5 height 4
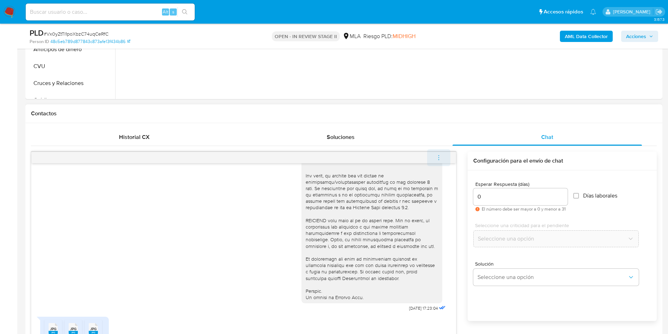
scroll to position [337, 0]
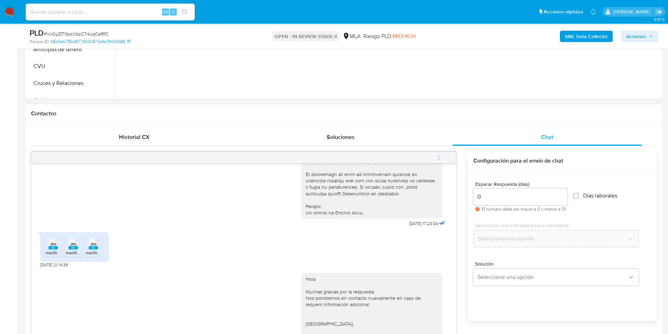
click at [438, 158] on icon "menu-action" at bounding box center [439, 157] width 6 height 6
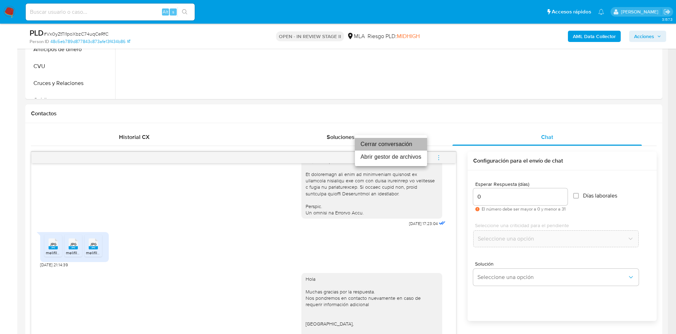
click at [396, 143] on li "Cerrar conversación" at bounding box center [391, 144] width 72 height 13
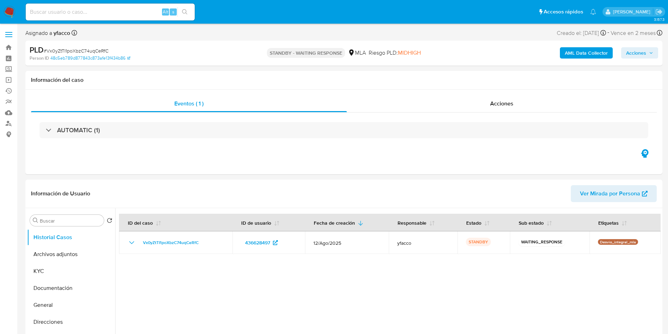
select select "10"
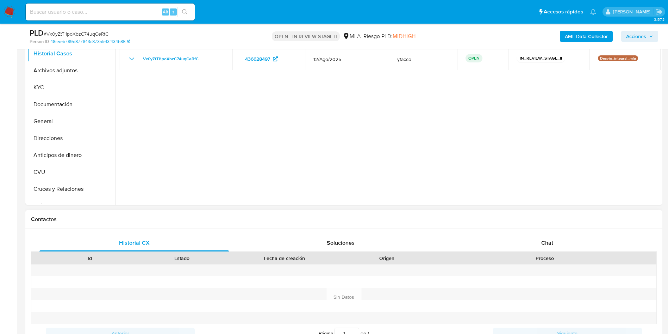
select select "10"
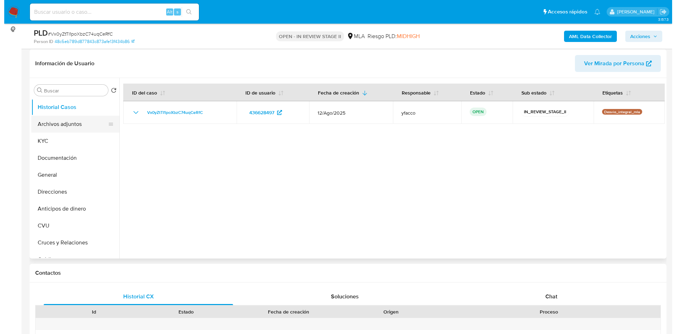
scroll to position [53, 0]
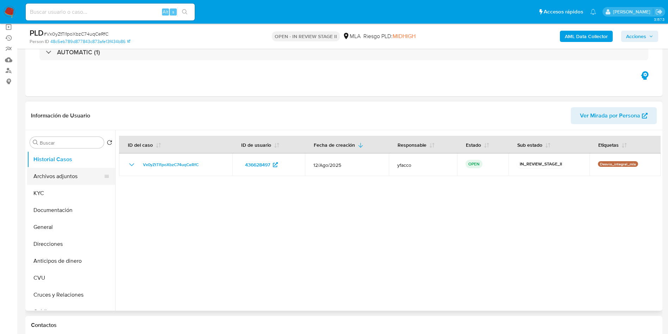
click at [57, 176] on button "Archivos adjuntos" at bounding box center [68, 176] width 82 height 17
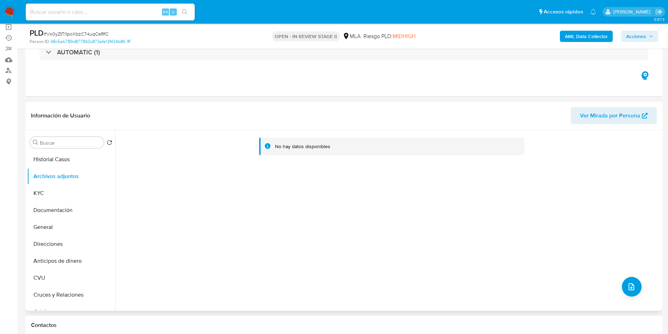
click at [635, 294] on div "No hay datos disponibles" at bounding box center [388, 220] width 546 height 180
click at [633, 291] on button "upload-file" at bounding box center [632, 287] width 20 height 20
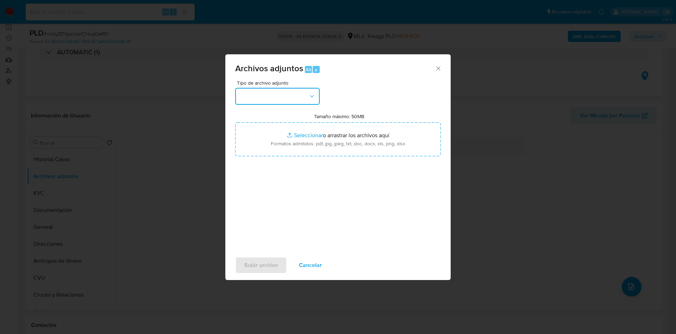
click at [294, 101] on button "button" at bounding box center [277, 96] width 85 height 17
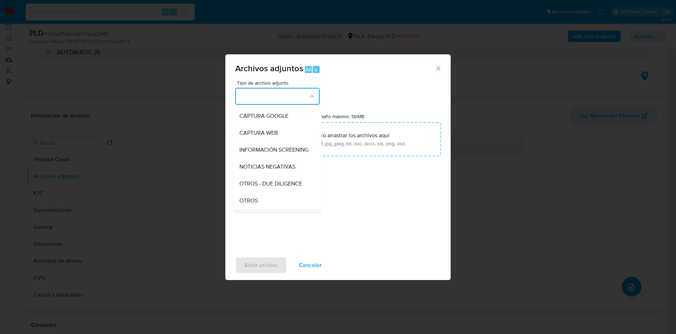
scroll to position [106, 0]
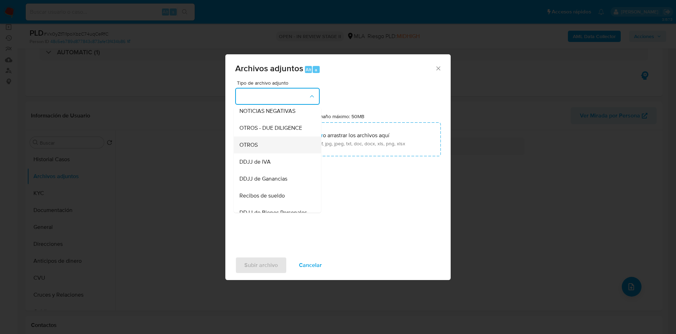
click at [244, 148] on span "OTROS" at bounding box center [249, 144] width 18 height 7
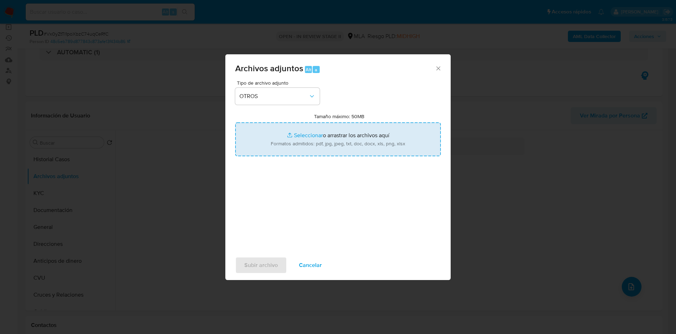
click at [298, 137] on input "Tamaño máximo: 50MB Seleccionar archivos" at bounding box center [338, 139] width 206 height 34
type input "C:\fakepath\Movimientos 436628497.xlsx"
click at [305, 134] on input "Tamaño máximo: 50MB Seleccionar archivos" at bounding box center [338, 139] width 206 height 34
type input "C:\fakepath\Caselog Vx0yZtTI1poXbzC74uqCeRfC_2025_08_19_04_34_54.docx"
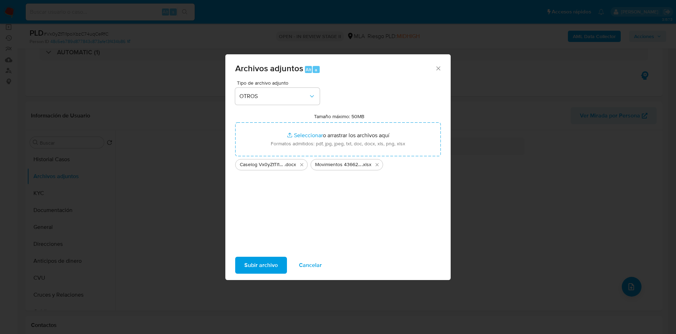
click at [261, 258] on span "Subir archivo" at bounding box center [260, 264] width 33 height 15
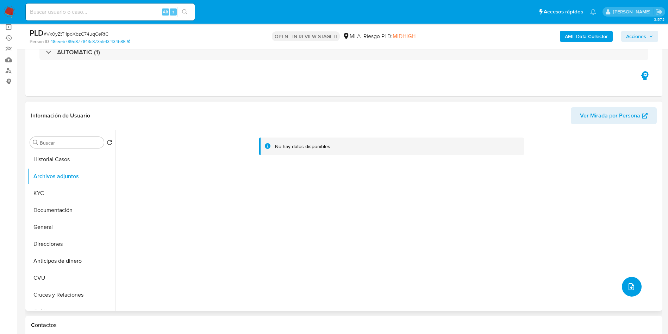
click at [635, 288] on button "upload-file" at bounding box center [632, 287] width 20 height 20
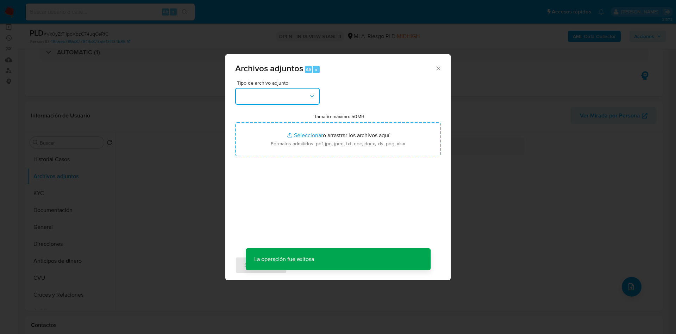
click at [263, 92] on button "button" at bounding box center [277, 96] width 85 height 17
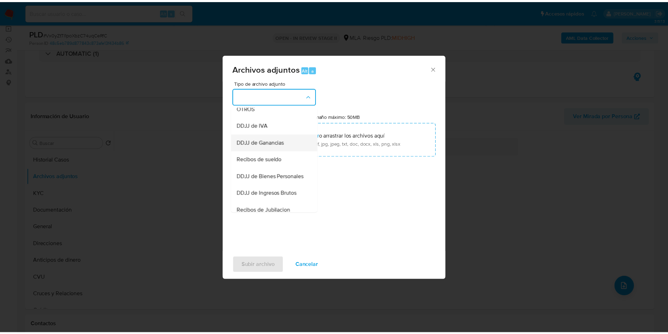
scroll to position [159, 0]
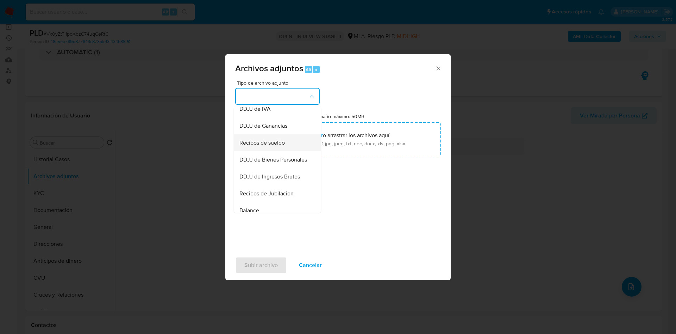
click at [261, 146] on span "Recibos de sueldo" at bounding box center [262, 142] width 45 height 7
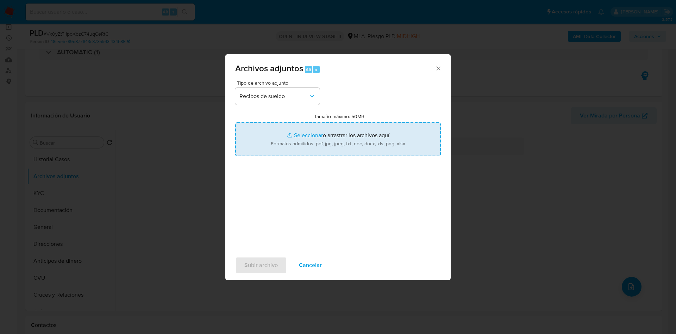
click at [312, 132] on input "Tamaño máximo: 50MB Seleccionar archivos" at bounding box center [338, 139] width 206 height 34
type input "C:\fakepath\[PERSON_NAME].pdf"
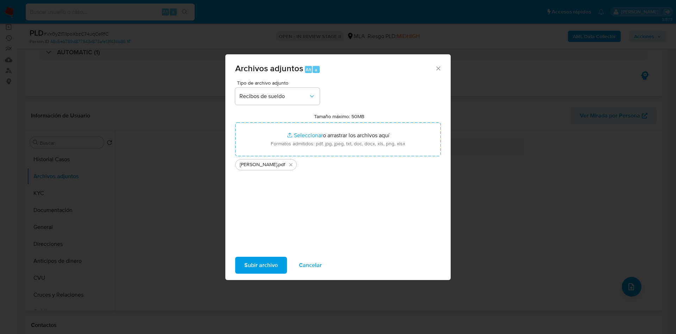
click at [254, 267] on span "Subir archivo" at bounding box center [260, 264] width 33 height 15
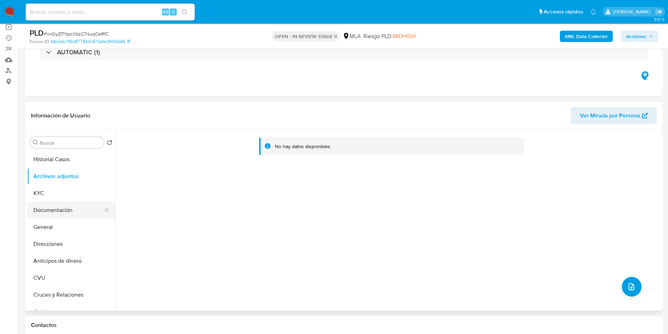
click at [66, 209] on button "Documentación" at bounding box center [68, 209] width 82 height 17
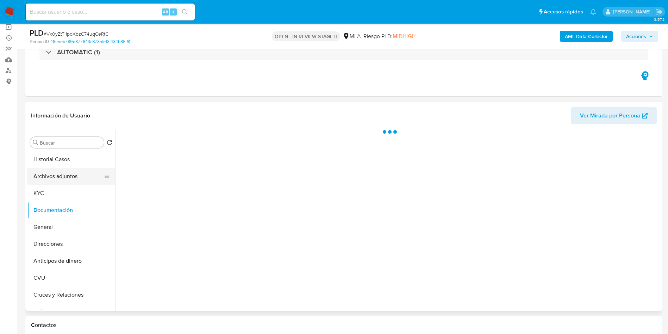
click at [66, 173] on button "Archivos adjuntos" at bounding box center [68, 176] width 82 height 17
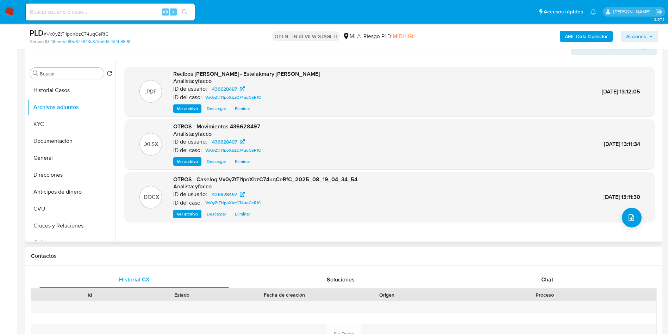
scroll to position [106, 0]
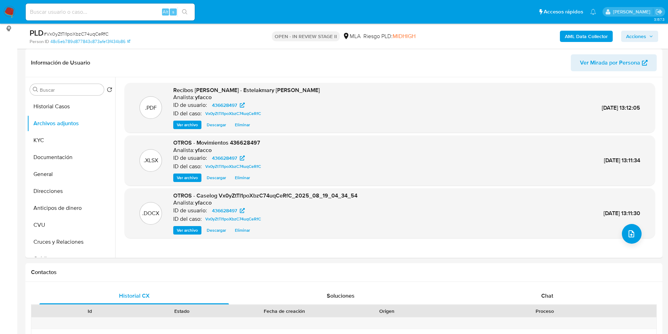
click at [570, 36] on b "AML Data Collector" at bounding box center [586, 36] width 43 height 11
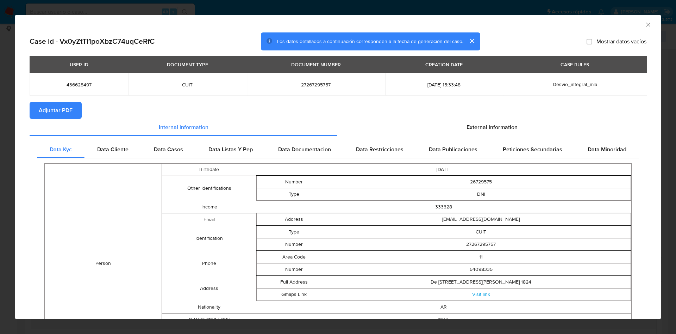
click at [67, 113] on span "Adjuntar PDF" at bounding box center [56, 110] width 34 height 15
click at [646, 26] on icon "Cerrar ventana" at bounding box center [648, 25] width 4 height 4
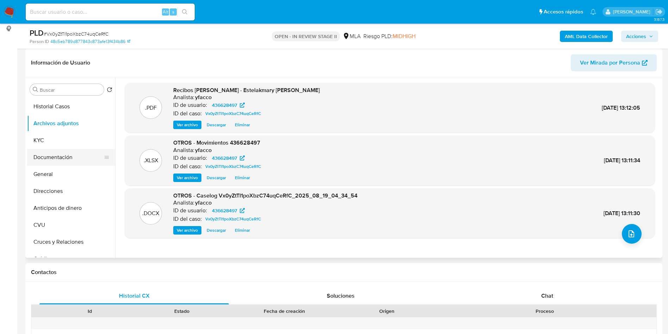
click at [52, 161] on button "Documentación" at bounding box center [68, 157] width 82 height 17
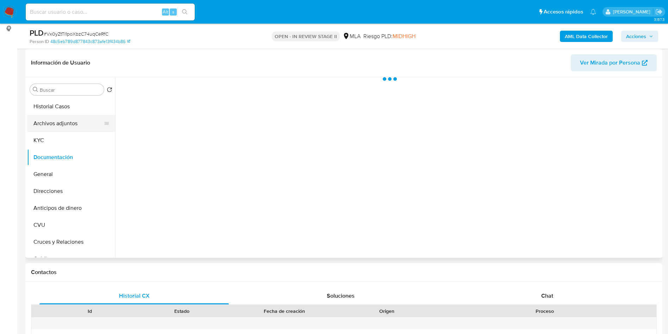
click at [68, 129] on button "Archivos adjuntos" at bounding box center [68, 123] width 82 height 17
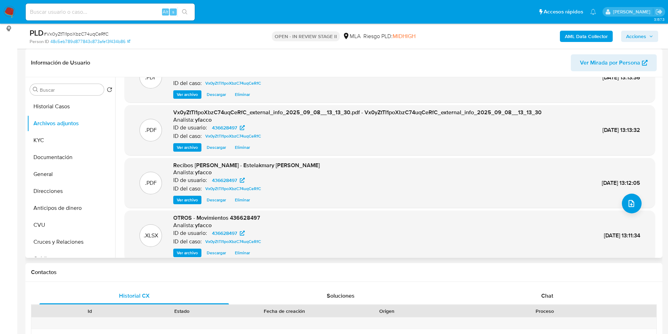
scroll to position [59, 0]
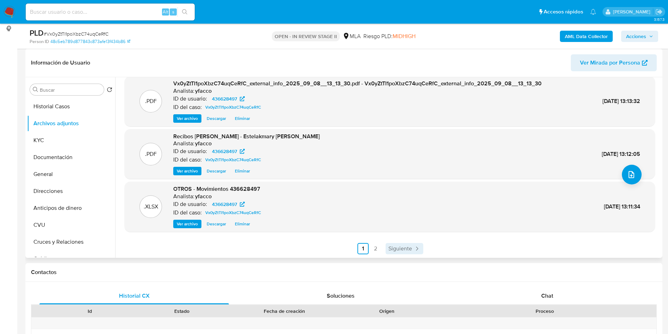
click at [397, 249] on span "Siguiente" at bounding box center [401, 249] width 24 height 6
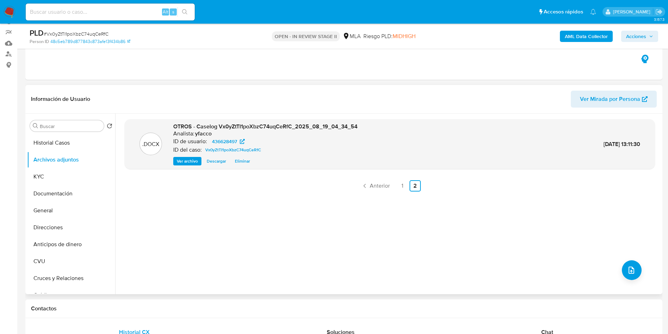
scroll to position [53, 0]
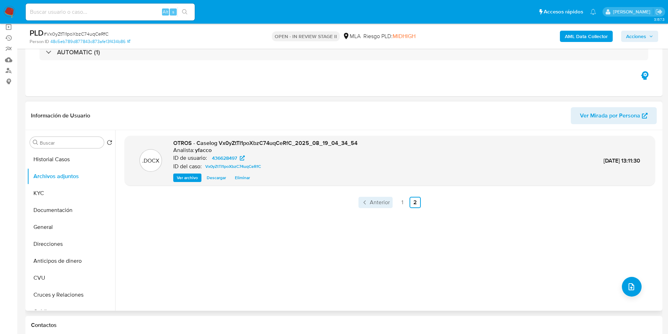
click at [371, 206] on link "Anterior" at bounding box center [376, 202] width 34 height 11
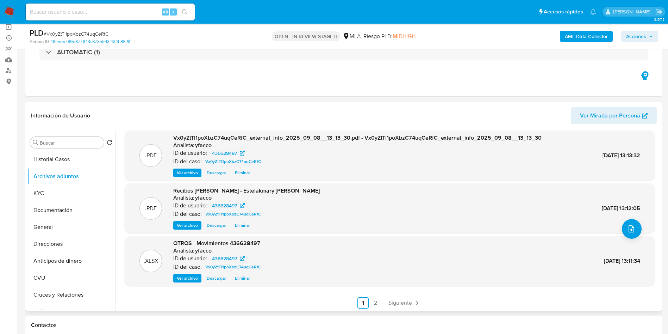
scroll to position [59, 0]
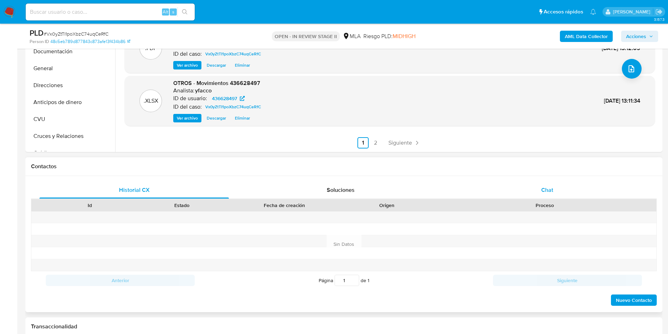
click at [544, 190] on span "Chat" at bounding box center [547, 190] width 12 height 8
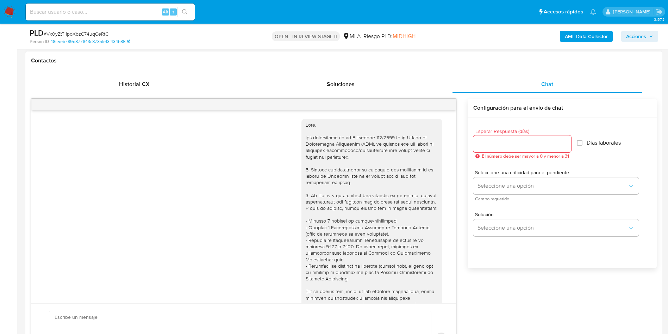
scroll to position [337, 0]
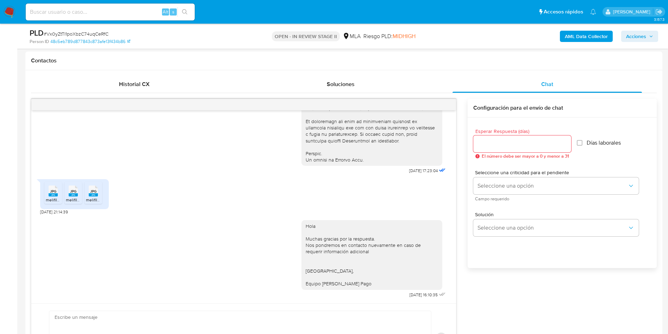
click at [647, 36] on span "Acciones" at bounding box center [639, 36] width 27 height 10
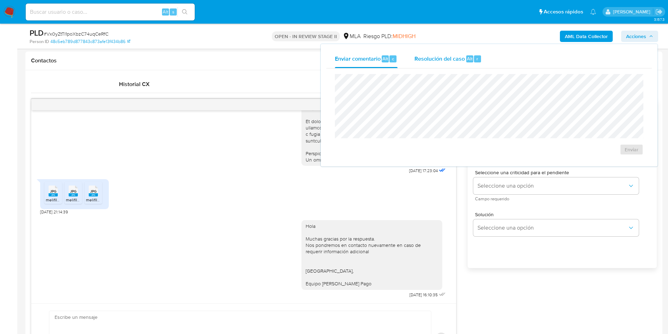
click at [458, 57] on span "Resolución del caso" at bounding box center [440, 58] width 50 height 8
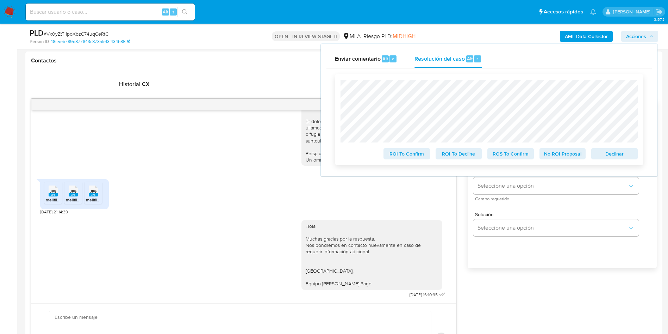
click at [559, 155] on span "No ROI Proposal" at bounding box center [563, 154] width 37 height 10
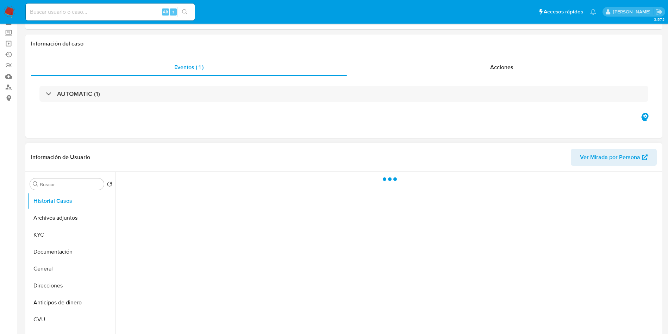
scroll to position [53, 0]
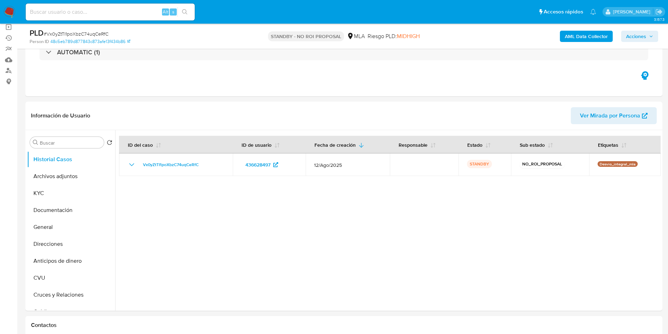
select select "10"
click at [146, 14] on input at bounding box center [110, 11] width 169 height 9
paste input "DYfoljFoyqIGxt0sUVq2POp4"
type input "DYfoljFoyqIGxt0sUVq2POp4"
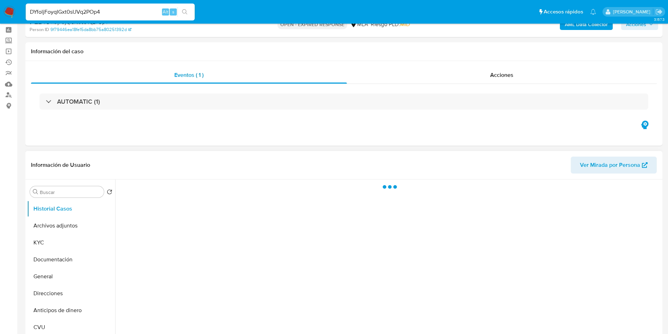
scroll to position [53, 0]
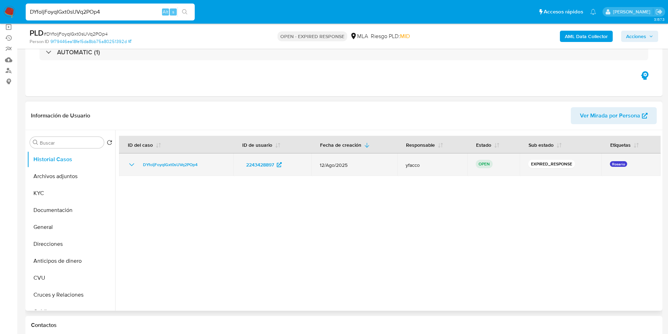
select select "10"
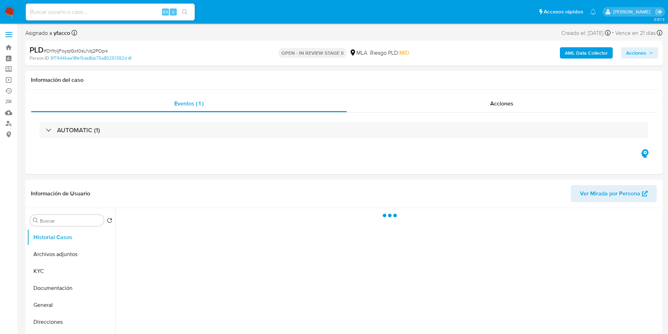
select select "10"
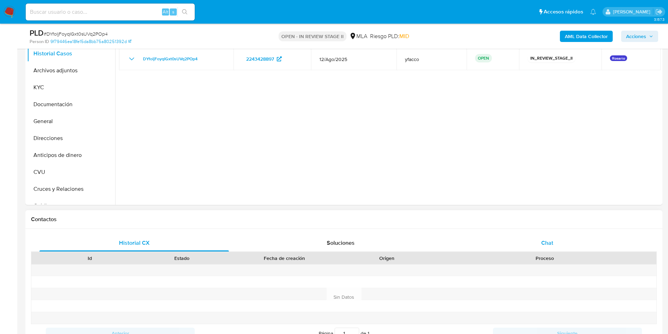
drag, startPoint x: 587, startPoint y: 247, endPoint x: 545, endPoint y: 236, distance: 42.6
click at [587, 247] on div "Chat" at bounding box center [548, 242] width 190 height 17
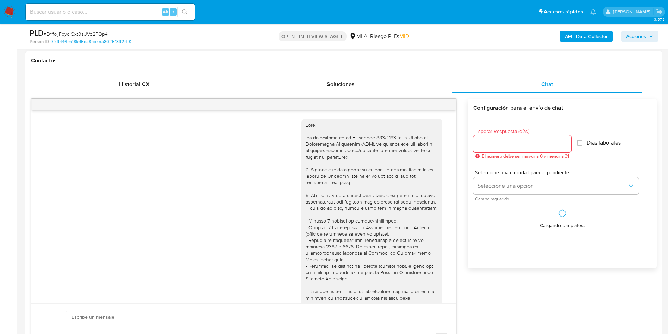
scroll to position [361, 0]
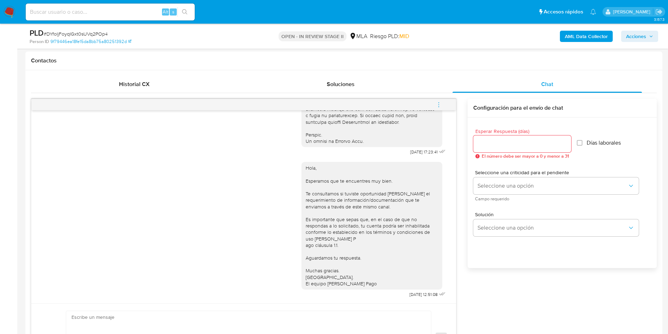
drag, startPoint x: 438, startPoint y: 102, endPoint x: 430, endPoint y: 103, distance: 7.8
click at [437, 103] on icon "menu-action" at bounding box center [439, 104] width 6 height 6
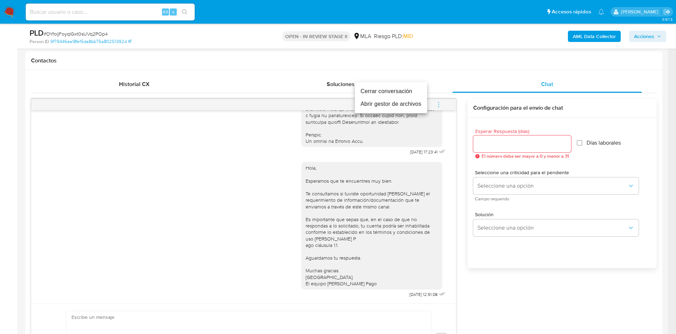
click at [385, 90] on li "Cerrar conversación" at bounding box center [391, 91] width 72 height 13
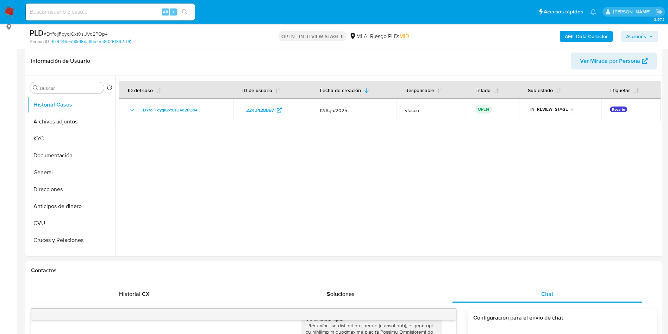
scroll to position [106, 0]
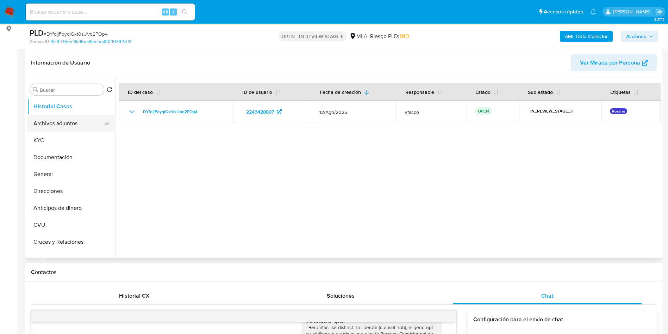
click at [60, 124] on button "Archivos adjuntos" at bounding box center [68, 123] width 82 height 17
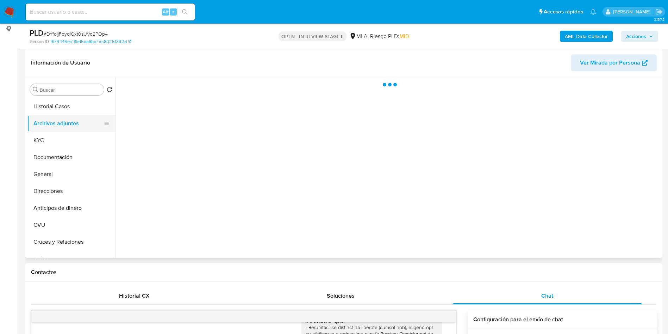
click at [57, 115] on button "Archivos adjuntos" at bounding box center [68, 123] width 82 height 17
click at [56, 108] on button "Historial Casos" at bounding box center [68, 106] width 82 height 17
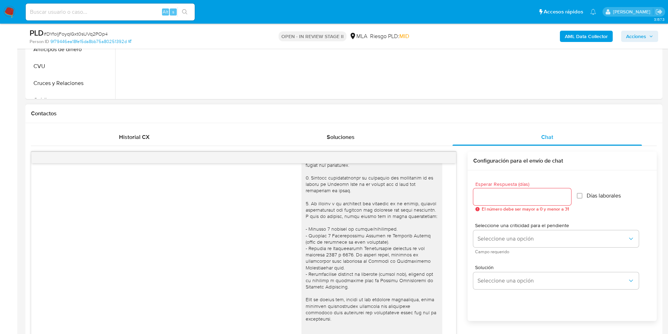
scroll to position [0, 0]
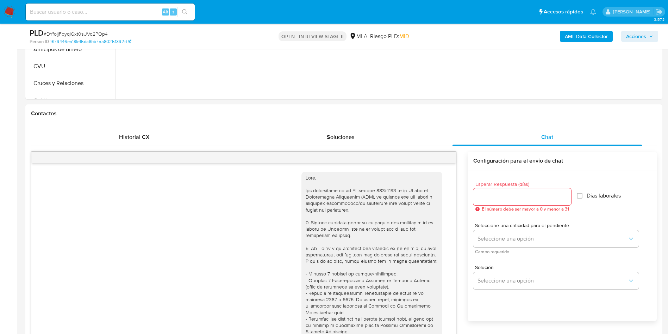
click at [594, 38] on b "AML Data Collector" at bounding box center [586, 36] width 43 height 11
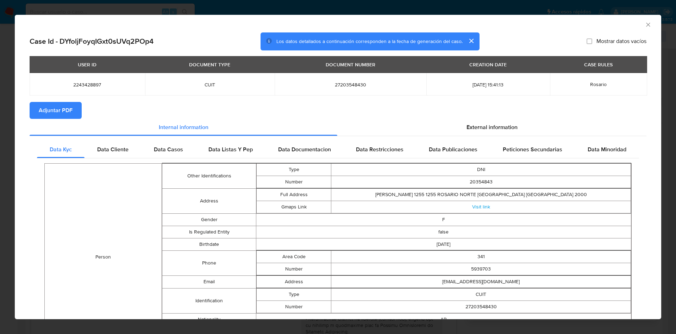
click at [54, 111] on span "Adjuntar PDF" at bounding box center [56, 110] width 34 height 15
click at [646, 24] on icon "Cerrar ventana" at bounding box center [648, 25] width 4 height 4
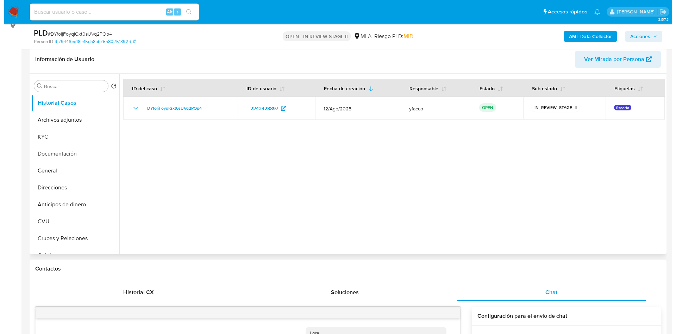
scroll to position [106, 0]
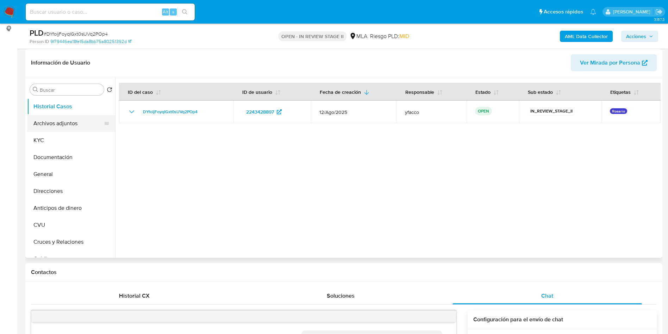
click at [86, 125] on button "Archivos adjuntos" at bounding box center [68, 123] width 82 height 17
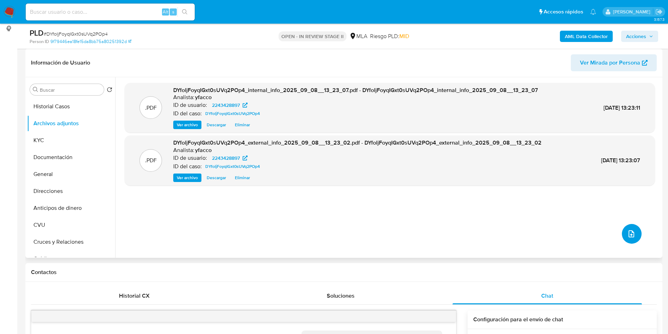
click at [629, 234] on icon "upload-file" at bounding box center [632, 233] width 6 height 7
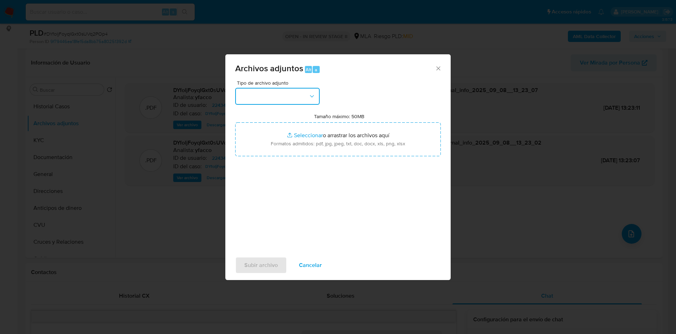
click at [300, 99] on button "button" at bounding box center [277, 96] width 85 height 17
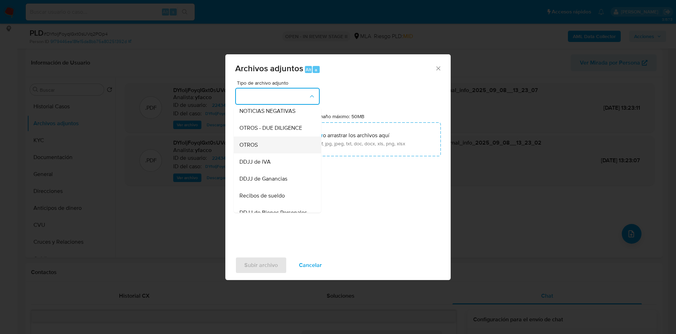
click at [250, 148] on span "OTROS" at bounding box center [249, 144] width 18 height 7
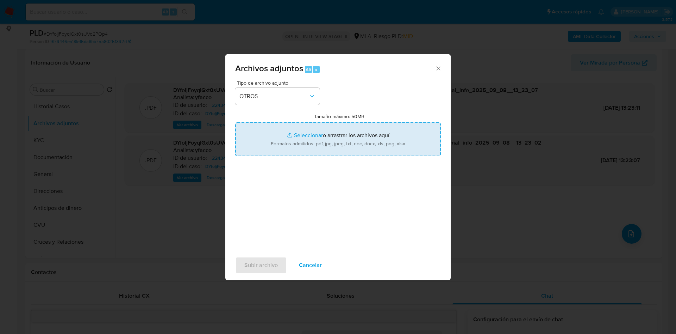
click at [301, 136] on input "Tamaño máximo: 50MB Seleccionar archivos" at bounding box center [338, 139] width 206 height 34
type input "C:\fakepath\Caselog DYfoljFoyqIGxt0sUVq2POp4_2025_08_18_18_07_07.docx"
click at [303, 136] on input "Tamaño máximo: 50MB Seleccionar archivos" at bounding box center [338, 139] width 206 height 34
type input "C:\fakepath\Movimientos 2243428897.xlsx"
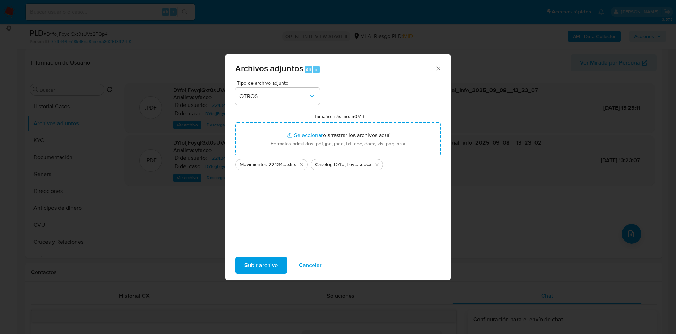
click at [257, 266] on span "Subir archivo" at bounding box center [260, 264] width 33 height 15
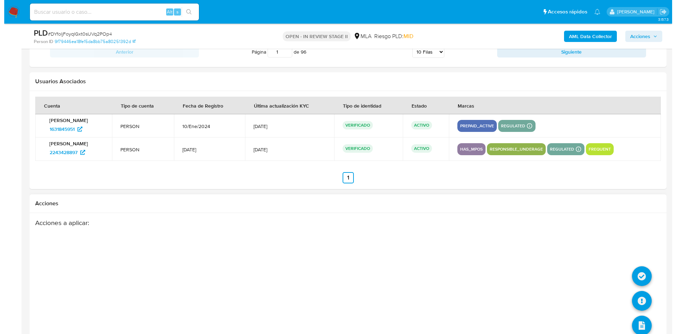
scroll to position [1262, 0]
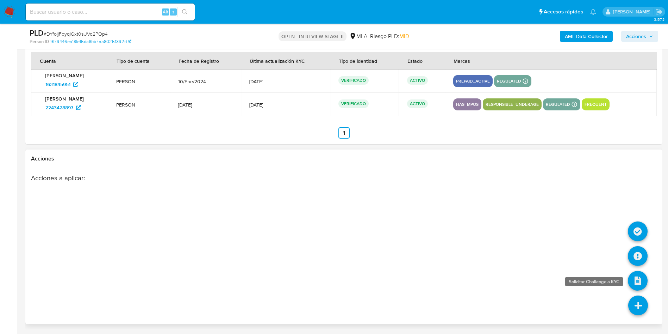
drag, startPoint x: 642, startPoint y: 315, endPoint x: 642, endPoint y: 280, distance: 34.2
click at [642, 315] on icon at bounding box center [638, 305] width 20 height 20
click at [641, 255] on icon at bounding box center [638, 256] width 20 height 20
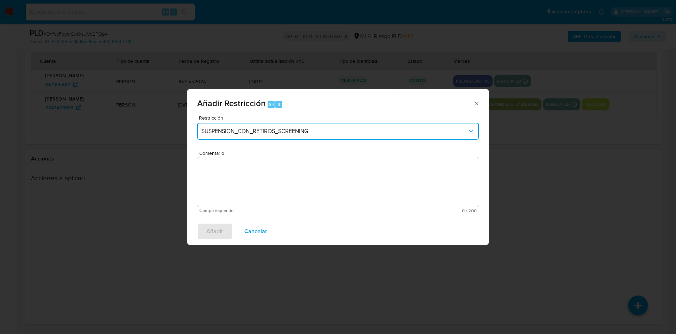
click at [280, 139] on button "SUSPENSION_CON_RETIROS_SCREENING" at bounding box center [338, 131] width 282 height 17
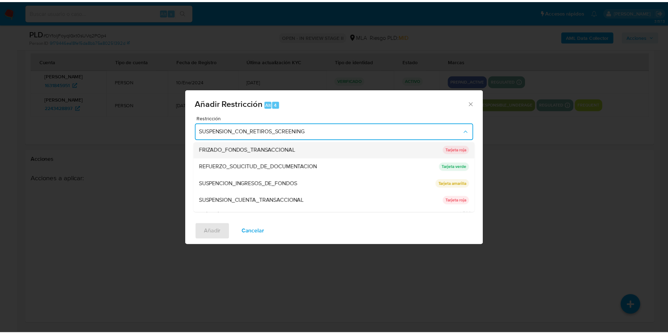
scroll to position [149, 0]
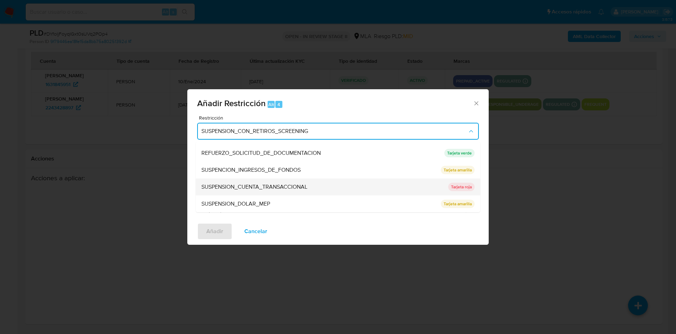
click at [274, 183] on span "SUSPENSION_CUENTA_TRANSACCIONAL" at bounding box center [254, 186] width 106 height 7
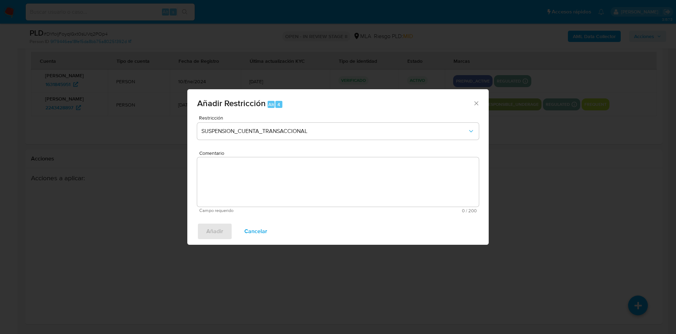
click at [274, 183] on textarea "Comentario" at bounding box center [338, 181] width 282 height 49
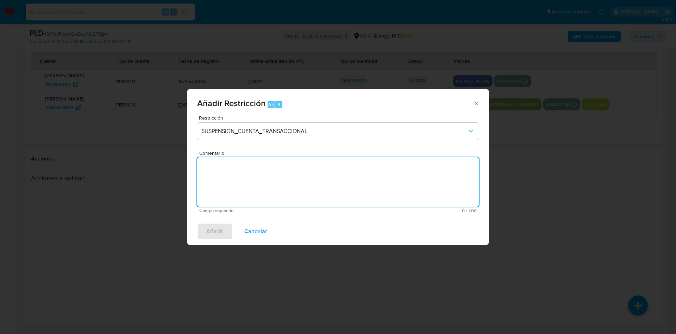
type textarea "M"
type textarea "AML"
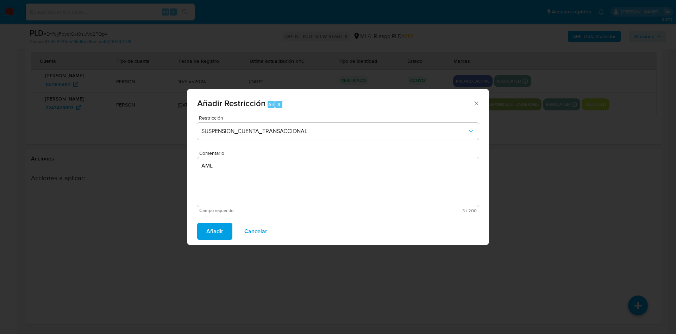
click at [189, 227] on div "Añadir Cancelar" at bounding box center [338, 231] width 302 height 27
click at [207, 229] on span "Añadir" at bounding box center [214, 230] width 17 height 15
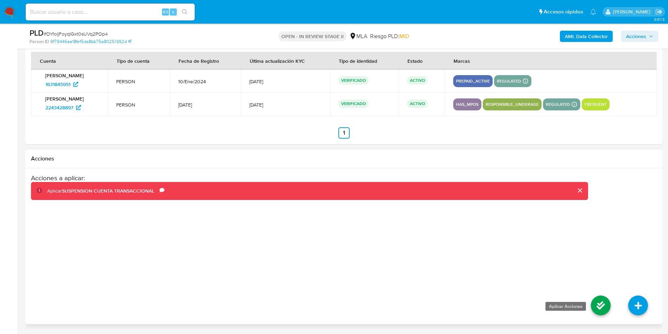
click at [596, 302] on icon at bounding box center [601, 305] width 20 height 20
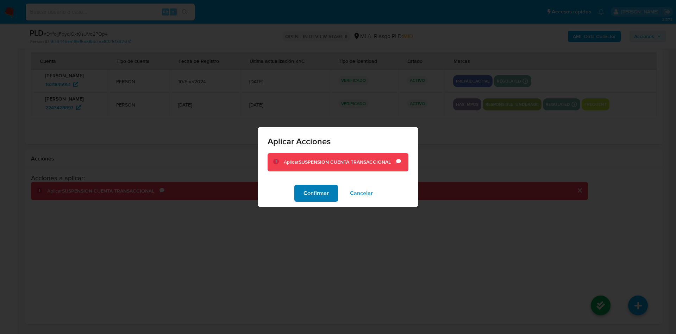
click at [297, 198] on button "Confirmar" at bounding box center [316, 193] width 44 height 17
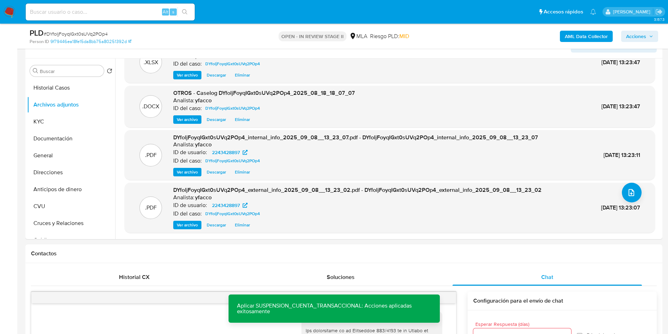
scroll to position [0, 0]
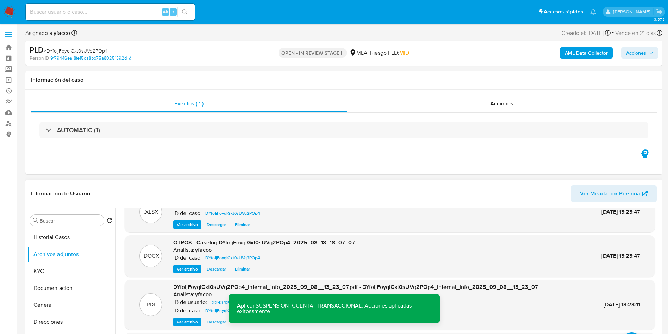
click at [69, 210] on div "Buscar Volver al orden por defecto Historial Casos Archivos adjuntos KYC Docume…" at bounding box center [71, 298] width 88 height 179
click at [69, 215] on div "Buscar" at bounding box center [67, 220] width 74 height 11
click at [69, 219] on input "Buscar" at bounding box center [70, 220] width 61 height 6
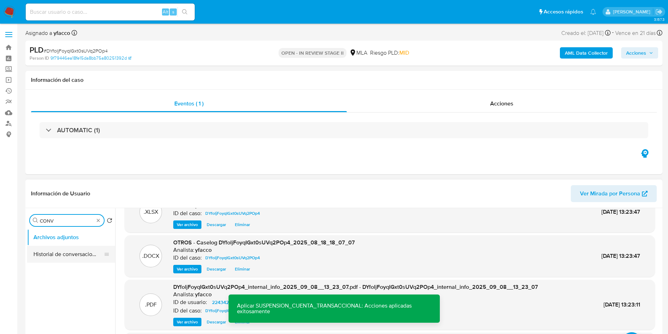
type input "CONV"
click at [67, 252] on button "Historial de conversaciones" at bounding box center [68, 254] width 82 height 17
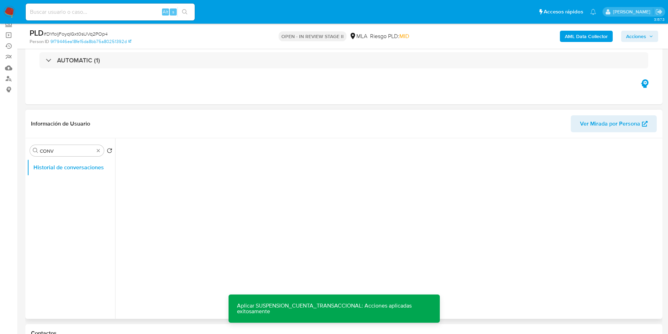
scroll to position [106, 0]
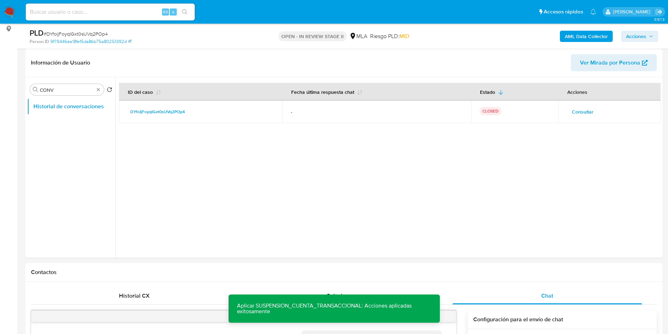
click at [637, 35] on span "Acciones" at bounding box center [636, 36] width 20 height 11
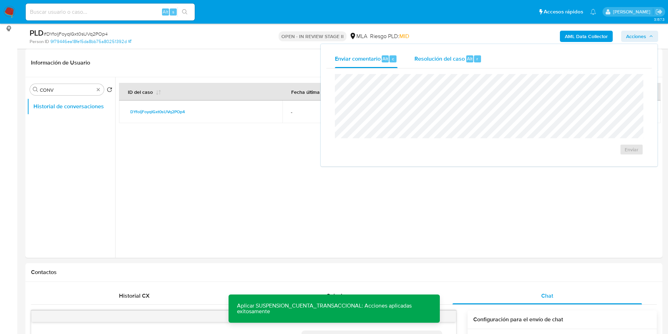
click at [470, 54] on div "Resolución del caso Alt r" at bounding box center [448, 59] width 67 height 18
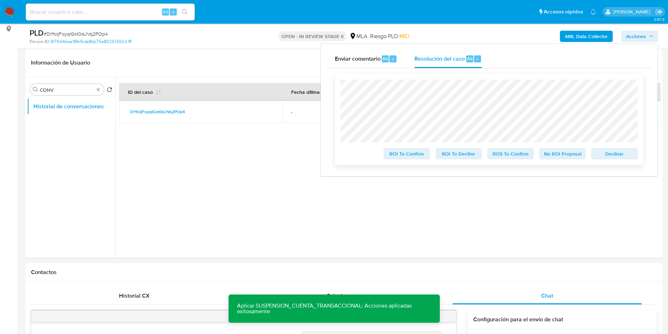
click at [515, 156] on span "ROS To Confirm" at bounding box center [510, 154] width 37 height 10
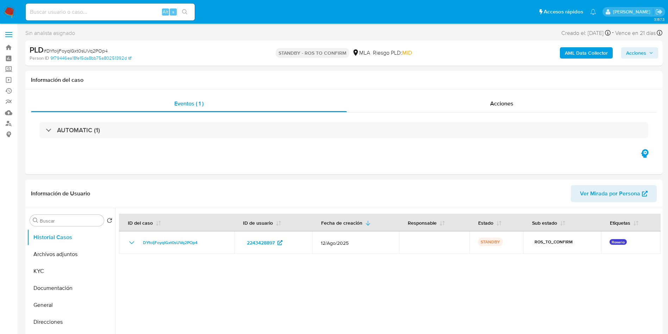
select select "10"
click at [129, 12] on input at bounding box center [110, 11] width 169 height 9
paste input "tUSFKYnBjaxoVLTfA0onnw6m"
type input "tUSFKYnBjaxoVLTfA0onnw6m"
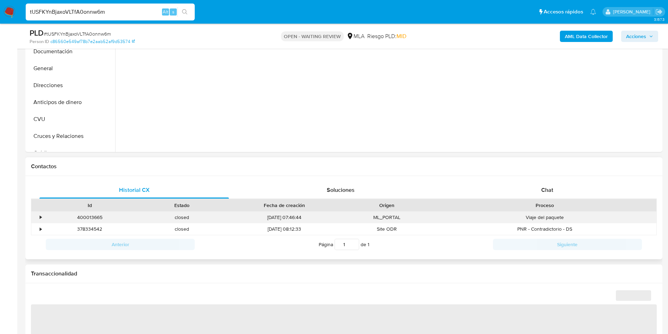
select select "10"
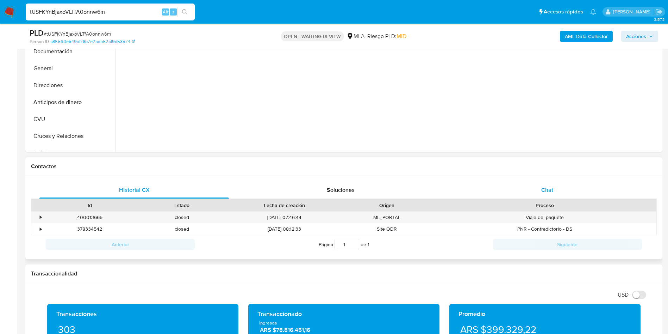
click at [553, 196] on div "Chat" at bounding box center [548, 189] width 190 height 17
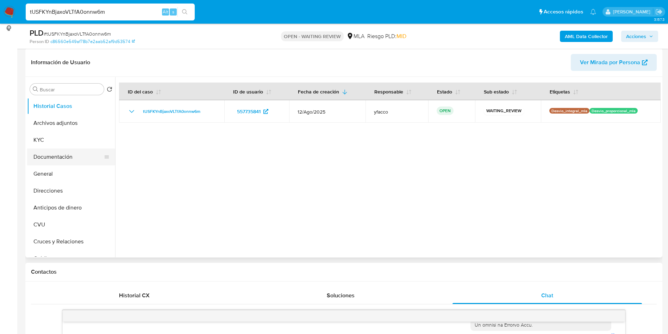
scroll to position [106, 0]
click at [69, 152] on button "Documentación" at bounding box center [68, 157] width 82 height 17
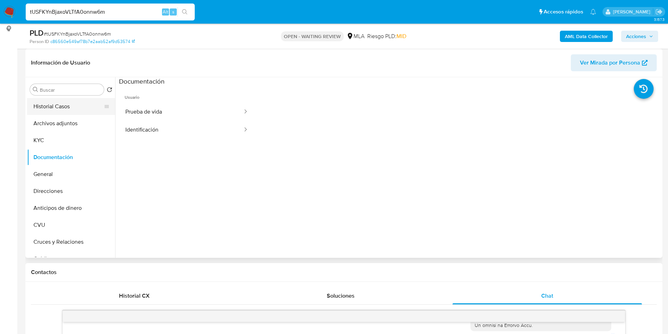
click at [76, 109] on button "Historial Casos" at bounding box center [68, 106] width 82 height 17
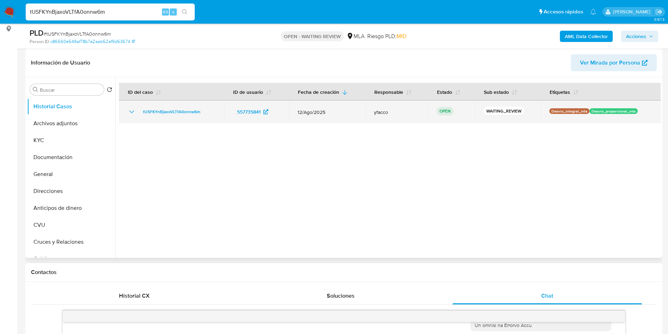
drag, startPoint x: 138, startPoint y: 113, endPoint x: 204, endPoint y: 113, distance: 65.9
click at [204, 113] on div "tUSFKYnBjaxoVLTfA0onnw6m" at bounding box center [172, 111] width 88 height 8
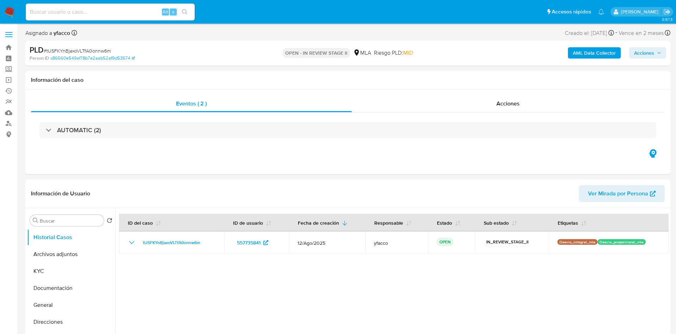
select select "10"
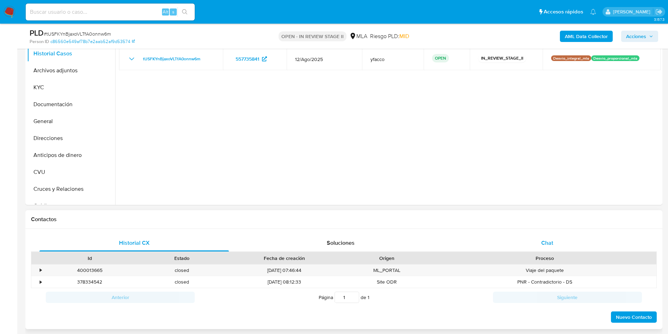
click at [545, 246] on span "Chat" at bounding box center [547, 242] width 12 height 8
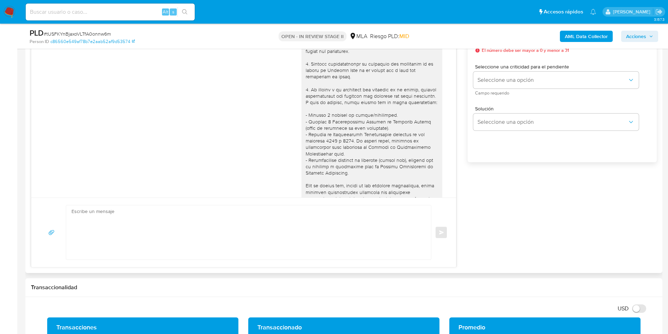
scroll to position [389, 0]
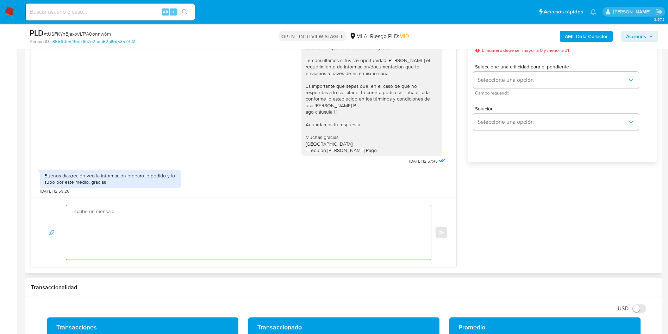
click at [232, 231] on textarea at bounding box center [247, 232] width 351 height 54
paste textarea "Hola XXX, esperamos que te encuentres muy bien. Te consultamos si tuviste oport…"
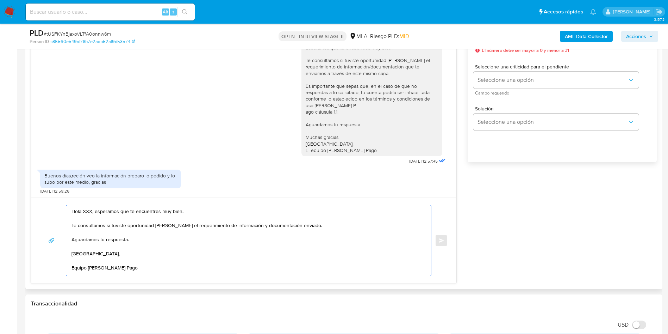
scroll to position [0, 0]
click at [84, 212] on textarea "Hola XXX, esperamos que te encuentres muy bien. Te consultamos si tuviste oport…" at bounding box center [247, 240] width 351 height 70
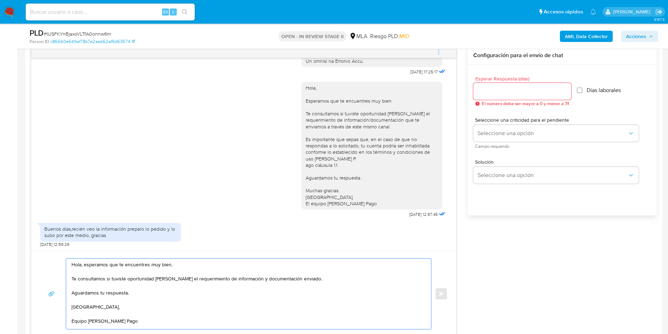
scroll to position [317, 0]
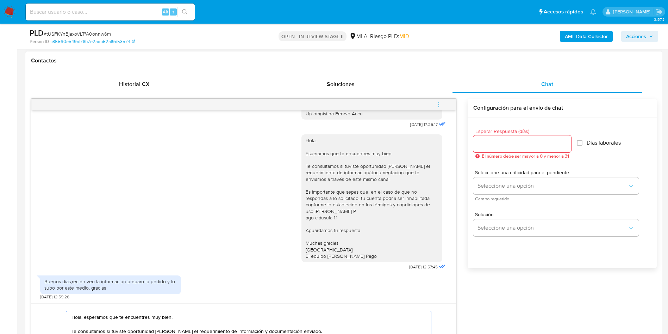
type textarea "Hola, esperamos que te encuentres muy bien. Te consultamos si tuviste oportunid…"
click at [501, 148] on input "Esperar Respuesta (días)" at bounding box center [522, 143] width 98 height 9
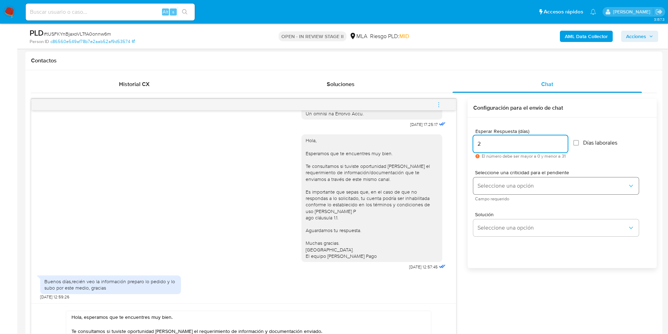
type input "2"
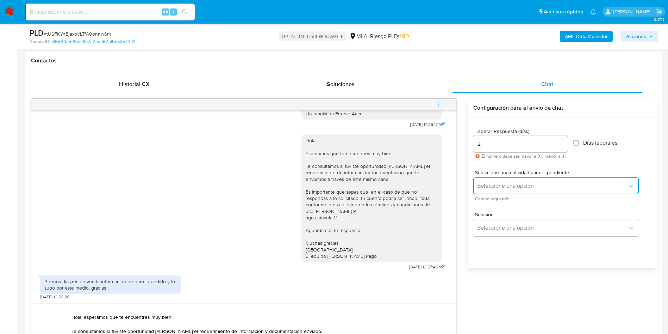
click at [501, 179] on button "Seleccione una opción" at bounding box center [556, 185] width 166 height 17
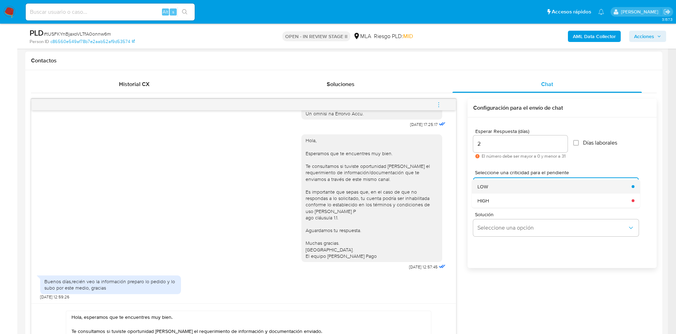
click at [501, 188] on div "LOW" at bounding box center [553, 186] width 150 height 14
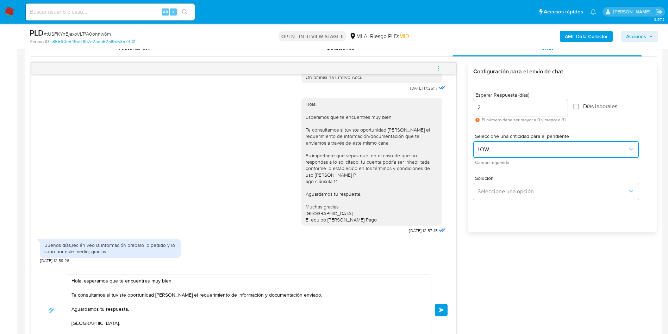
scroll to position [370, 0]
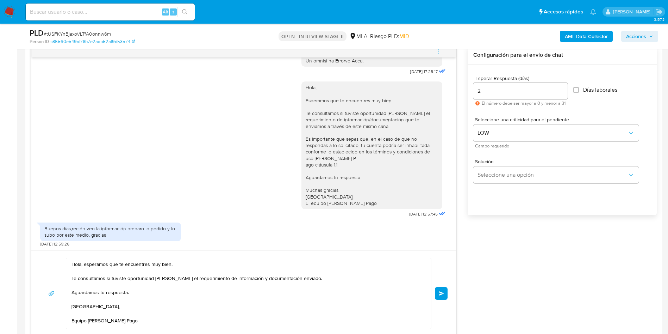
click at [446, 293] on button "Enviar" at bounding box center [441, 293] width 13 height 13
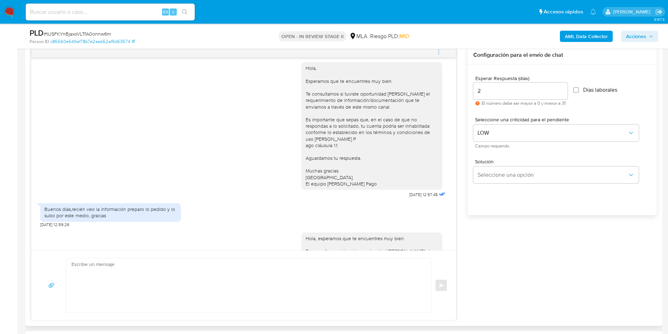
scroll to position [474, 0]
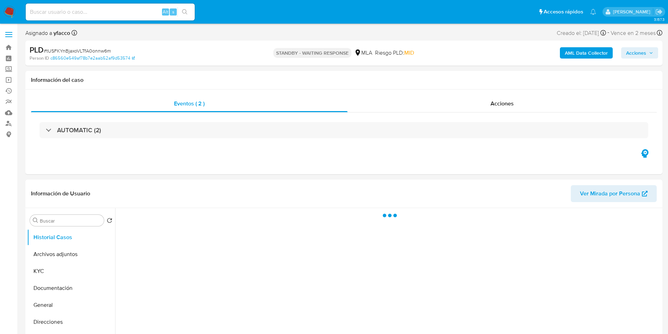
drag, startPoint x: 0, startPoint y: 0, endPoint x: 114, endPoint y: 16, distance: 114.9
click at [114, 16] on input at bounding box center [110, 11] width 169 height 9
paste input "crv8nImso2WZRqR2xVrjvBLv"
type input "crv8nImso2WZRqR2xVrjvBLv"
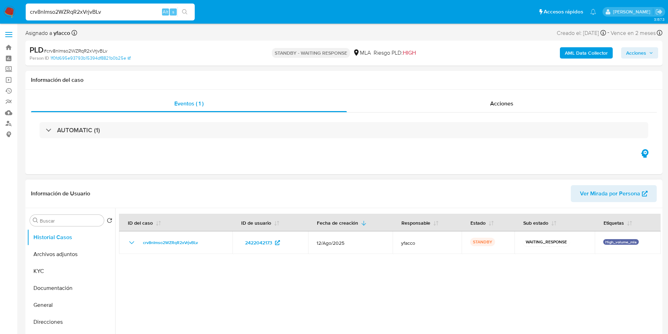
select select "10"
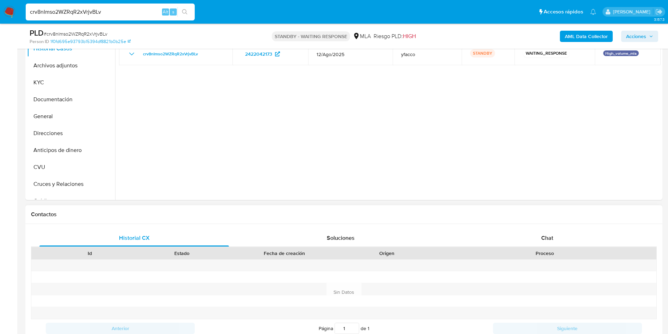
scroll to position [106, 0]
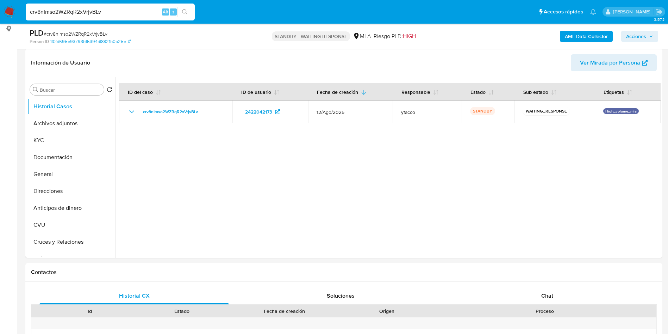
click at [127, 12] on input "crv8nImso2WZRqR2xVrjvBLv" at bounding box center [110, 11] width 169 height 9
paste input "crv8nImso2WZRqR2xVrjvBLv"
type input "crv8nImso2WZRqR2xVrjvBLv"
click at [115, 13] on input "crv8nImso2WZRqR2xVrjvBLv" at bounding box center [110, 11] width 169 height 9
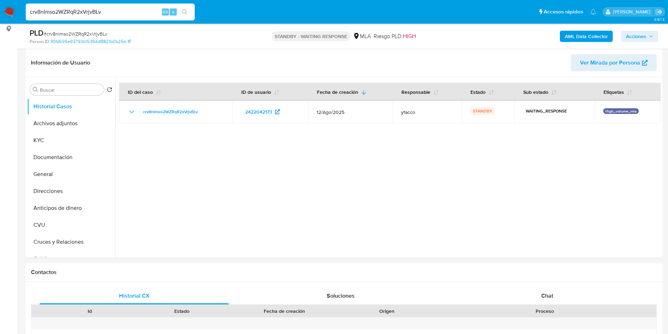
click at [115, 13] on input "crv8nImso2WZRqR2xVrjvBLv" at bounding box center [110, 11] width 169 height 9
paste input "9UKSPRRnhbkrhSej9fxJxFxK"
type input "9UKSPRRnhbkrhSej9fxJxFxK"
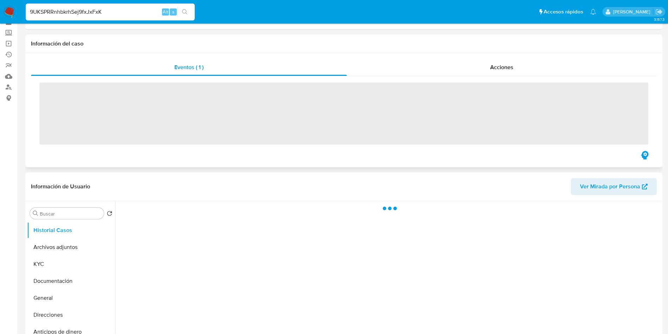
scroll to position [53, 0]
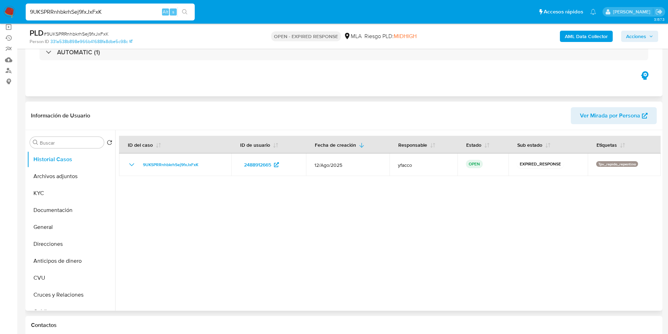
select select "10"
